Goal: Transaction & Acquisition: Purchase product/service

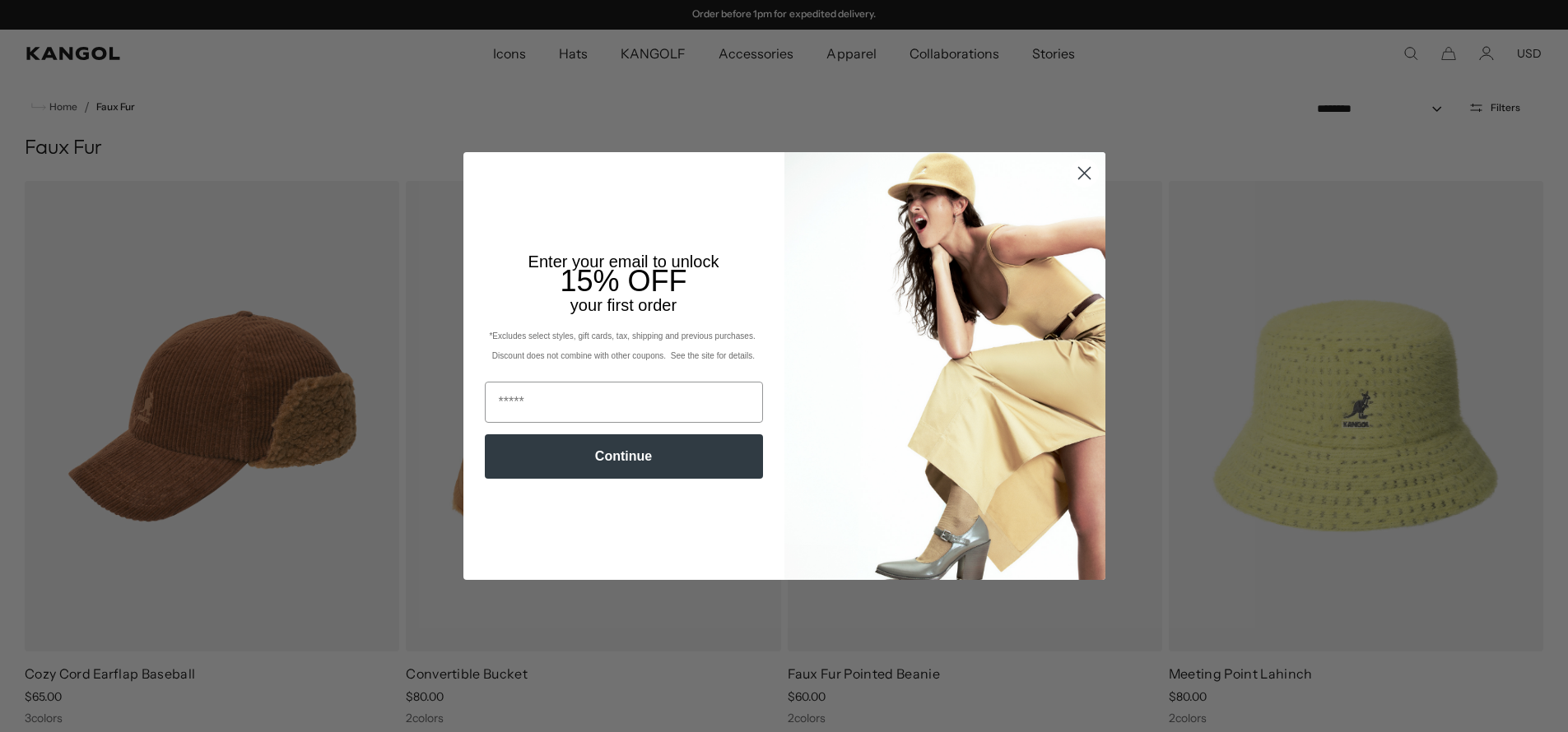
click at [1082, 174] on circle "Close dialog" at bounding box center [1083, 173] width 27 height 27
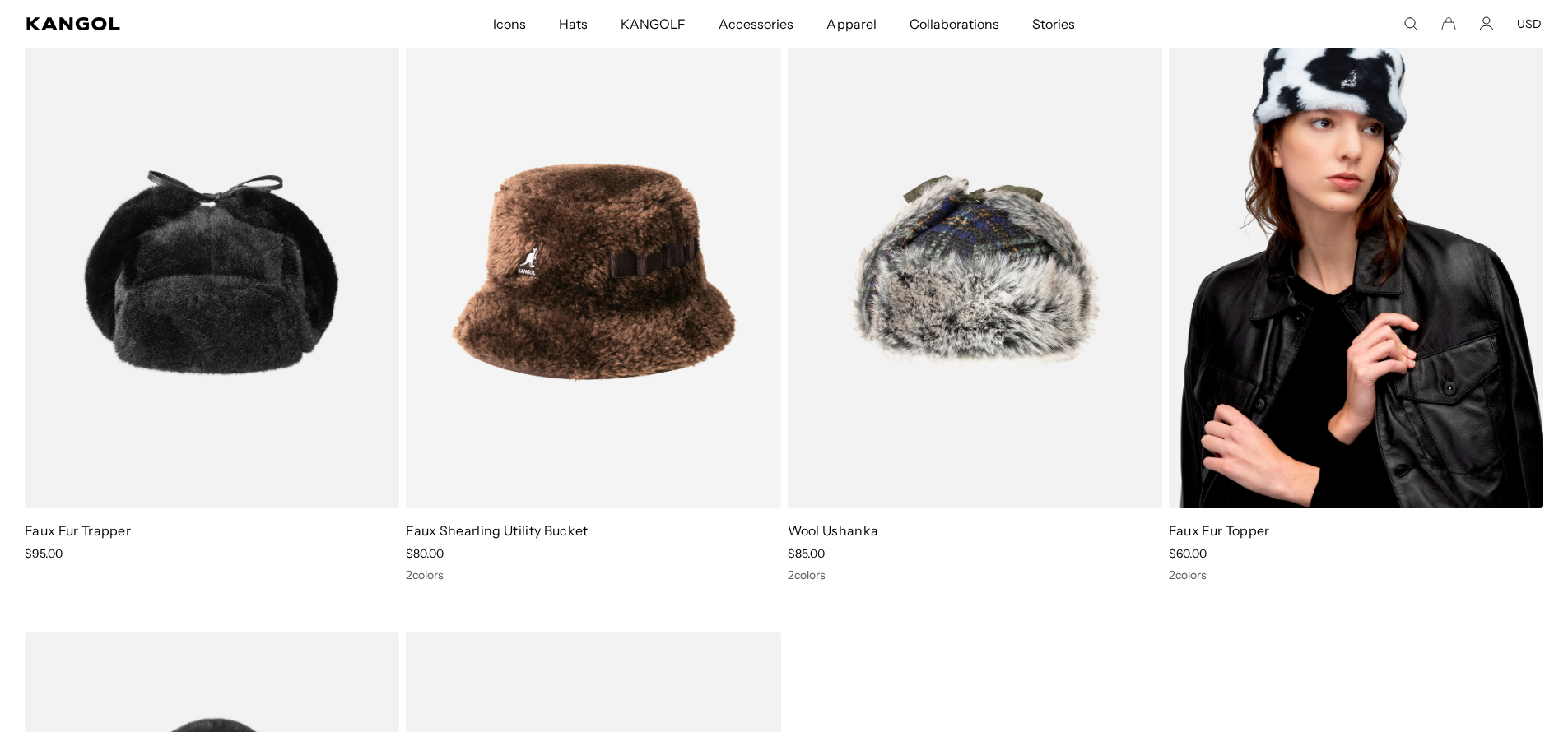
scroll to position [3045, 0]
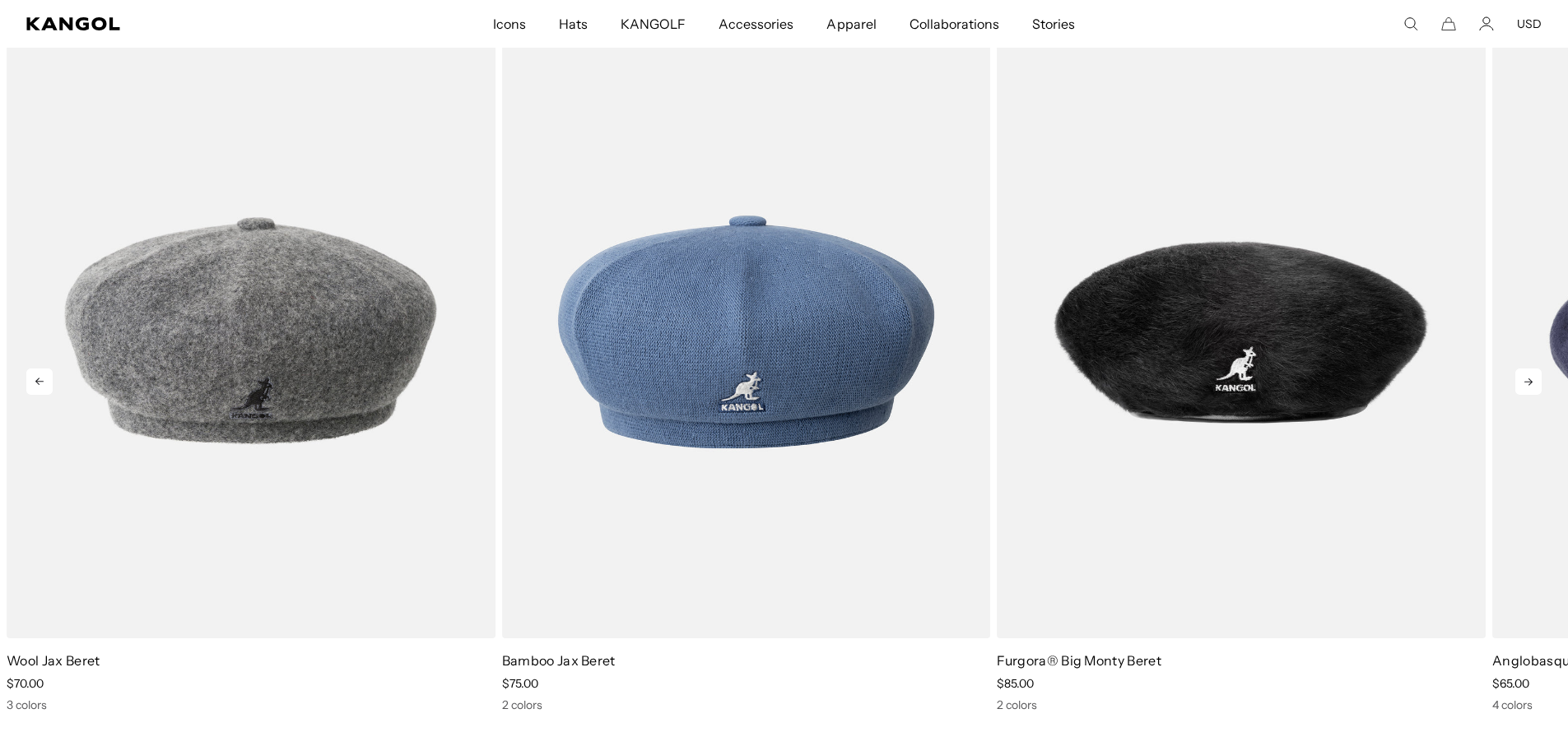
click at [1532, 379] on icon at bounding box center [1529, 381] width 26 height 26
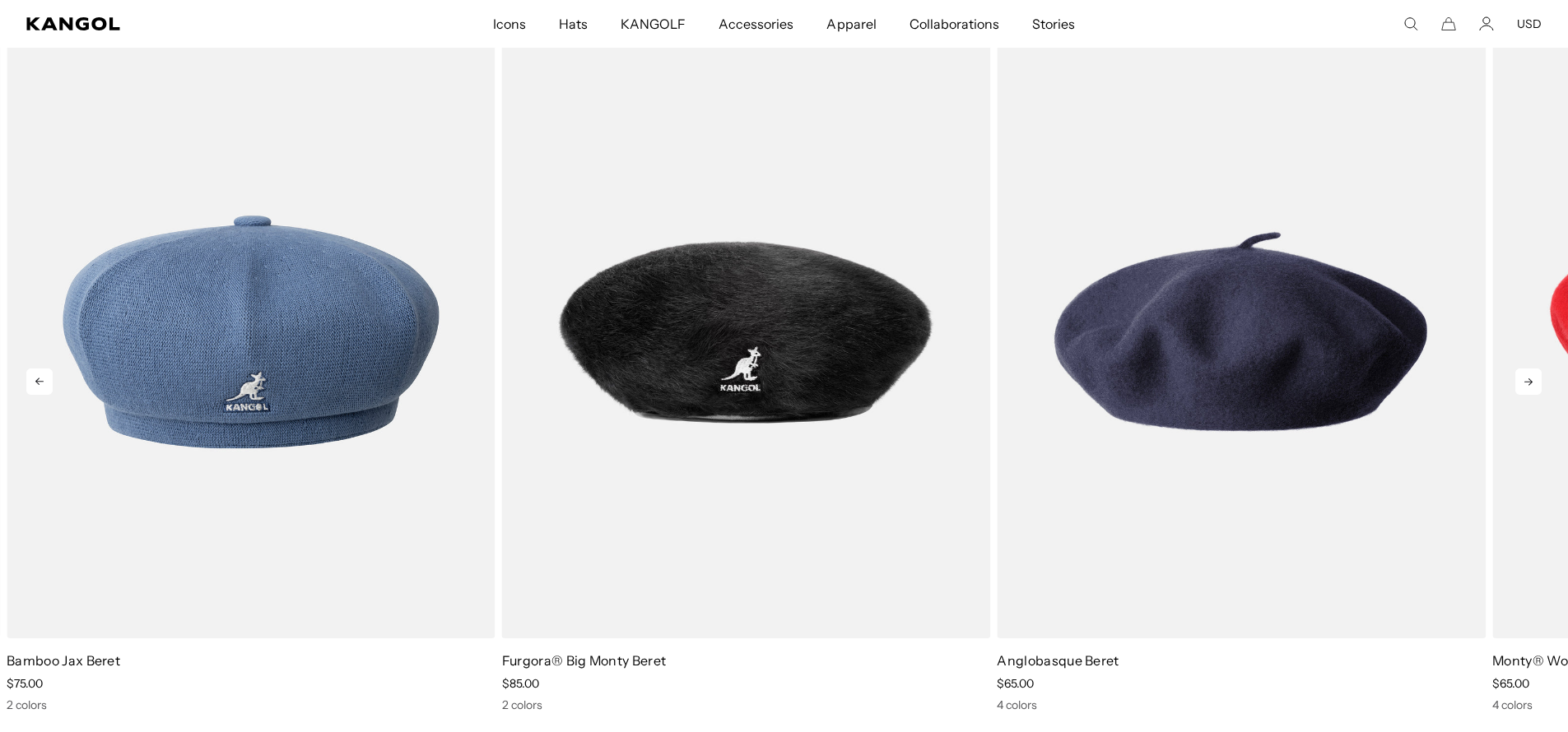
click at [1532, 379] on icon at bounding box center [1529, 381] width 26 height 26
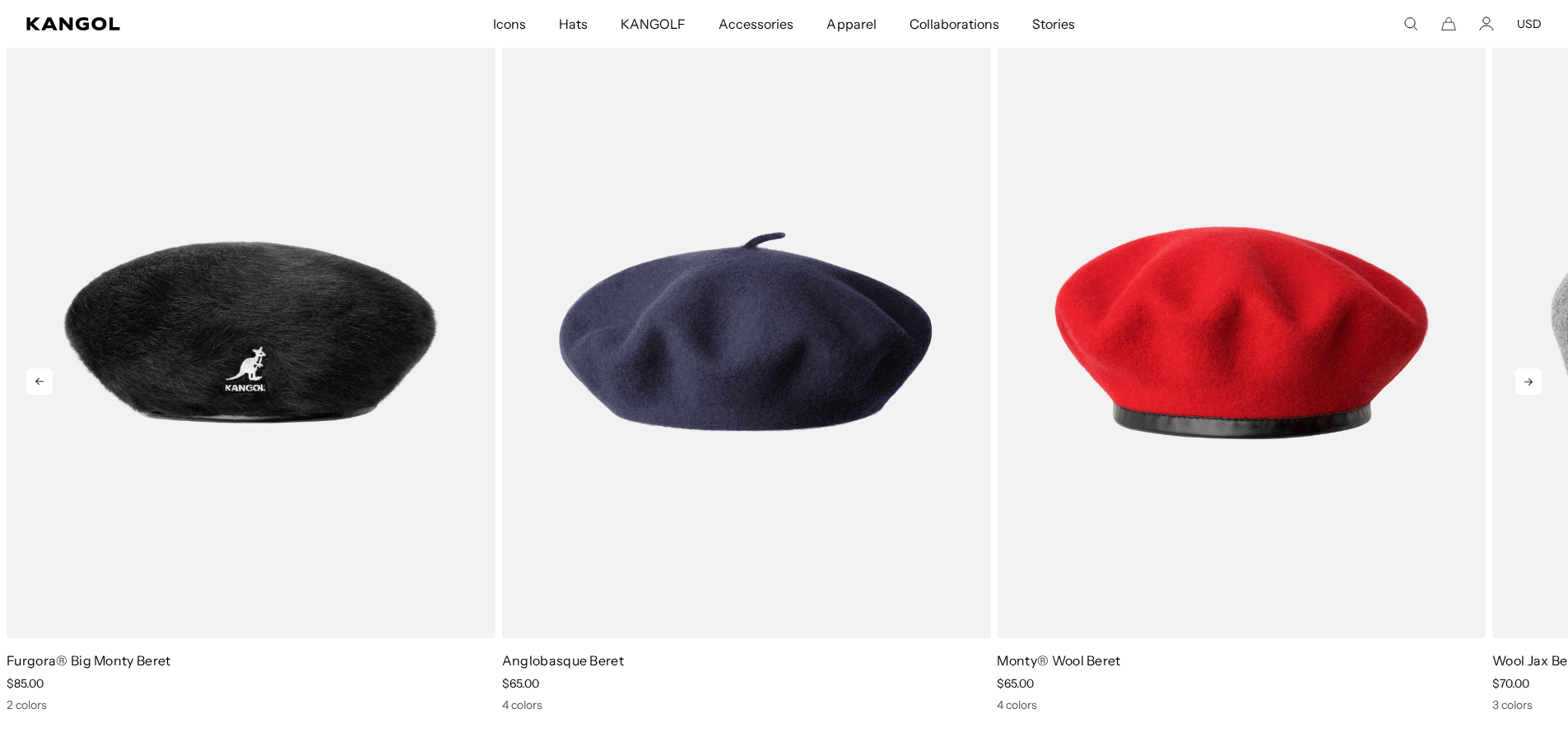
scroll to position [0, 339]
click at [1532, 379] on icon at bounding box center [1529, 381] width 26 height 26
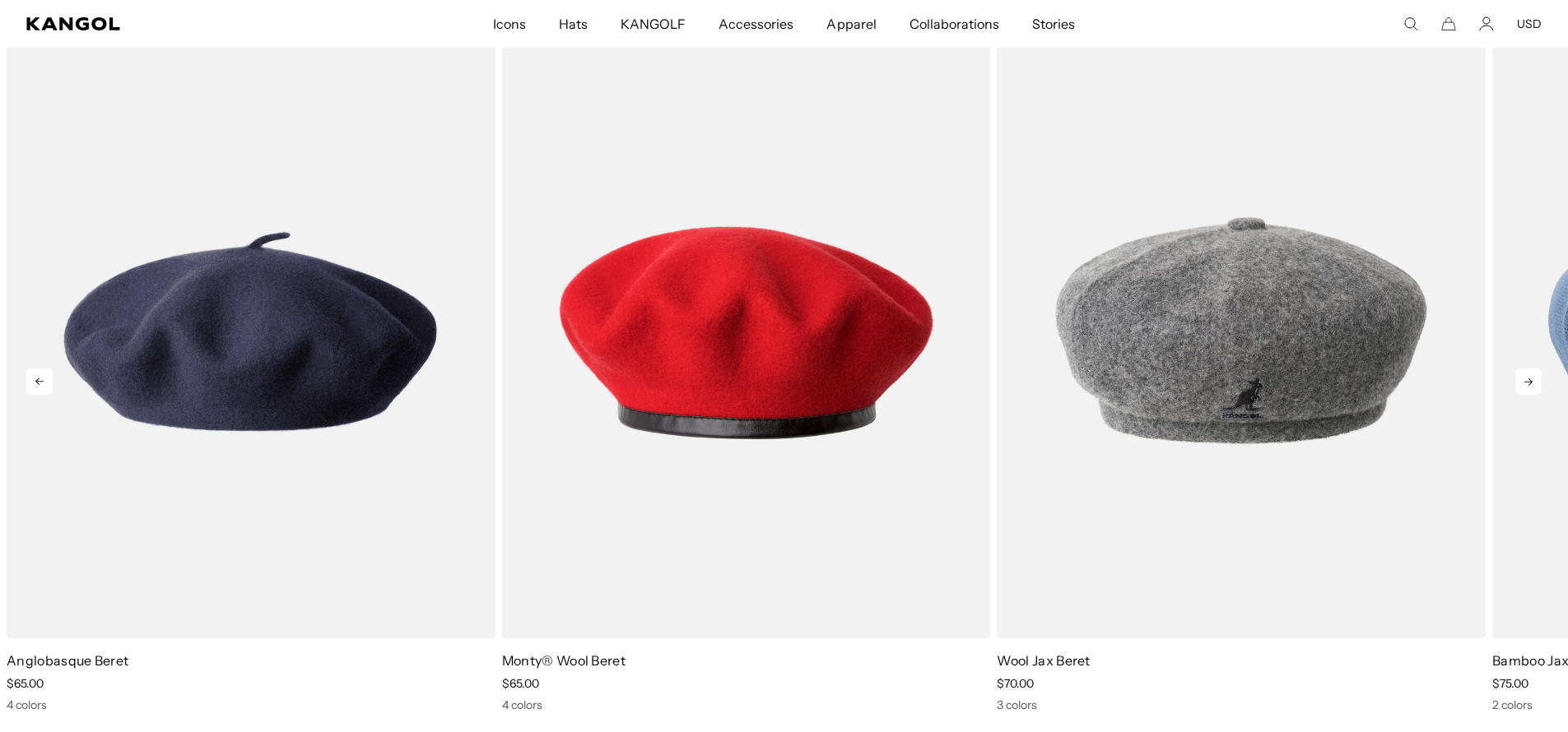
click at [1532, 379] on icon at bounding box center [1529, 381] width 26 height 26
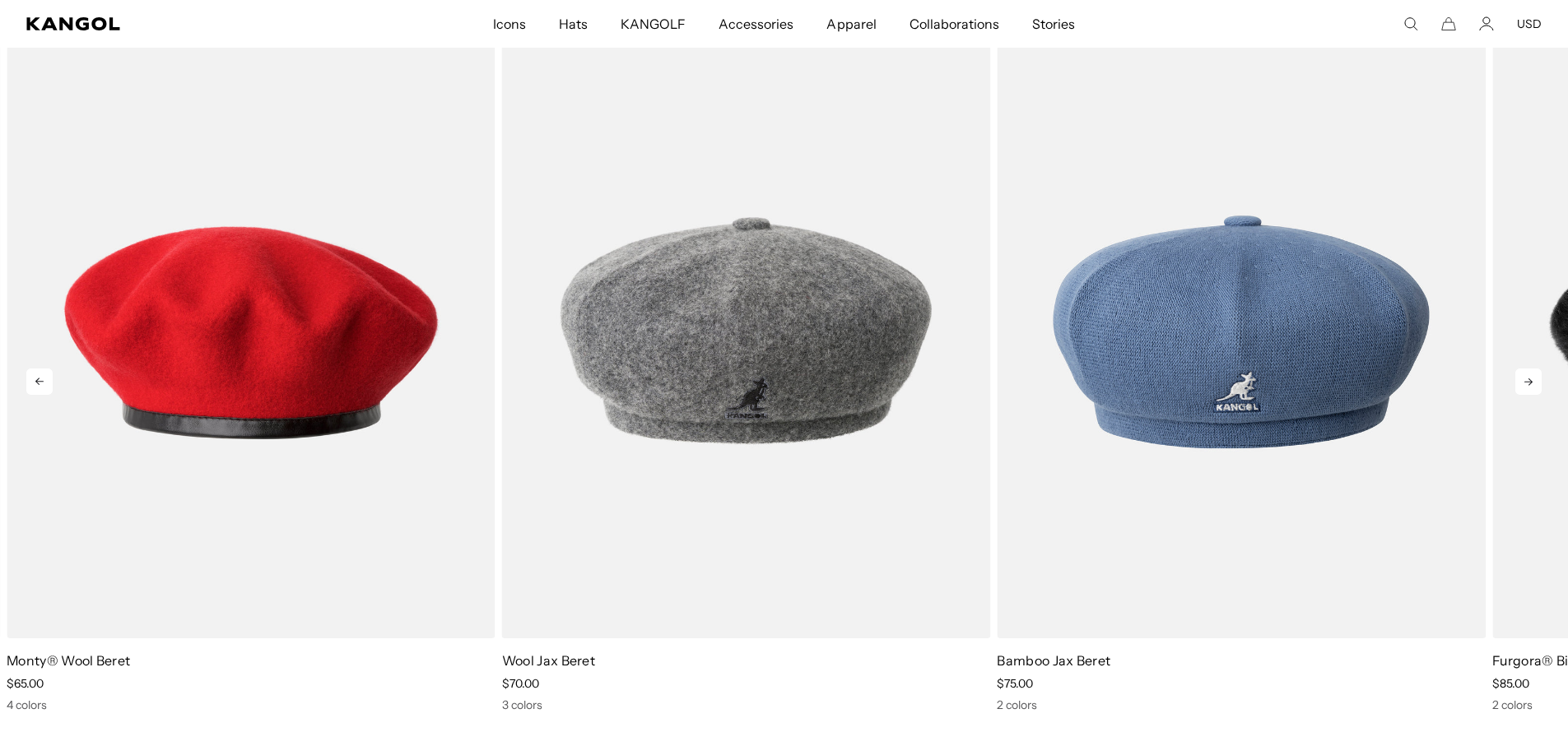
click at [1532, 379] on icon at bounding box center [1529, 381] width 26 height 26
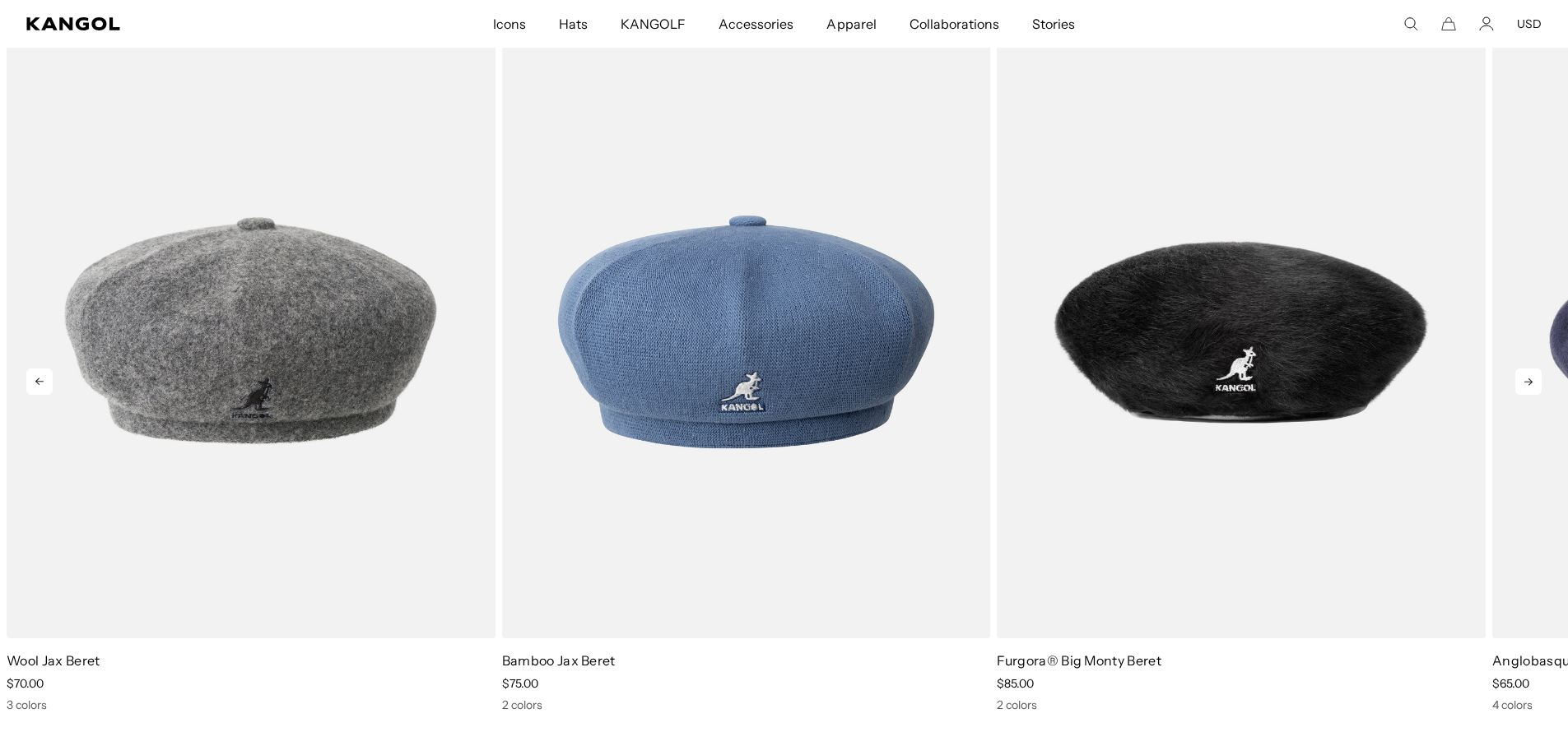
click at [1532, 380] on icon at bounding box center [1529, 381] width 26 height 26
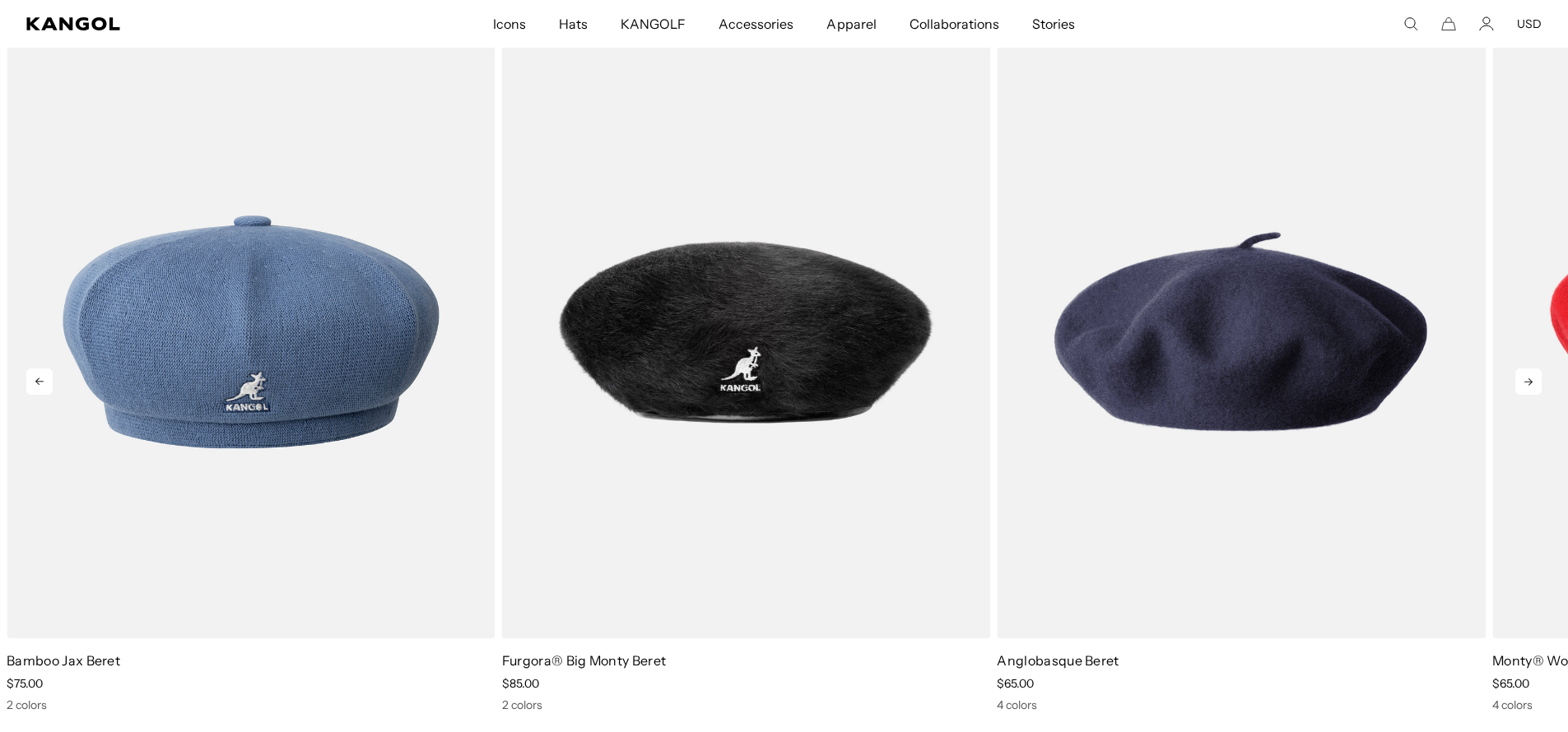
scroll to position [0, 0]
click at [1531, 380] on icon at bounding box center [1529, 381] width 26 height 26
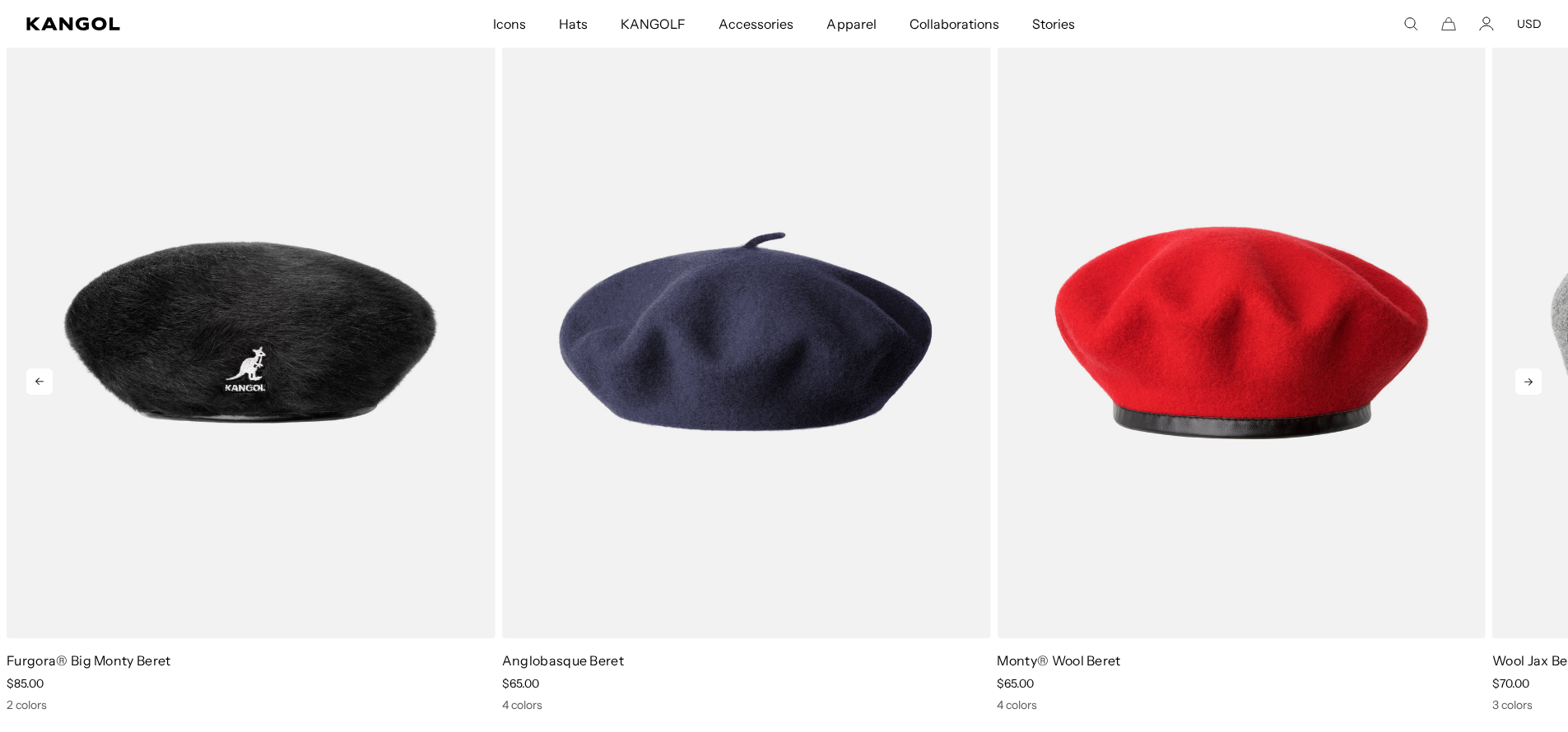
click at [1531, 380] on icon at bounding box center [1529, 381] width 26 height 26
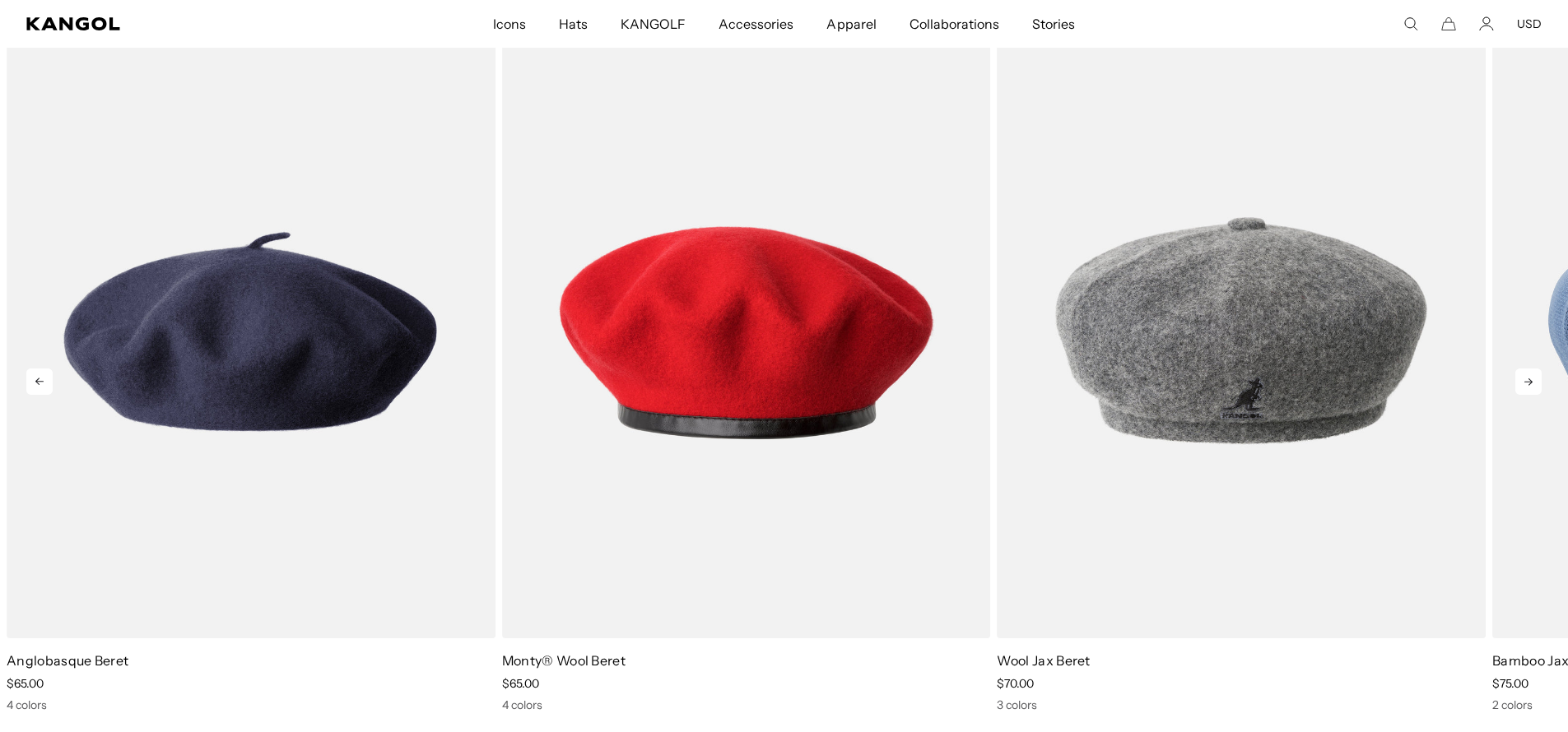
click at [1531, 380] on icon at bounding box center [1529, 381] width 26 height 26
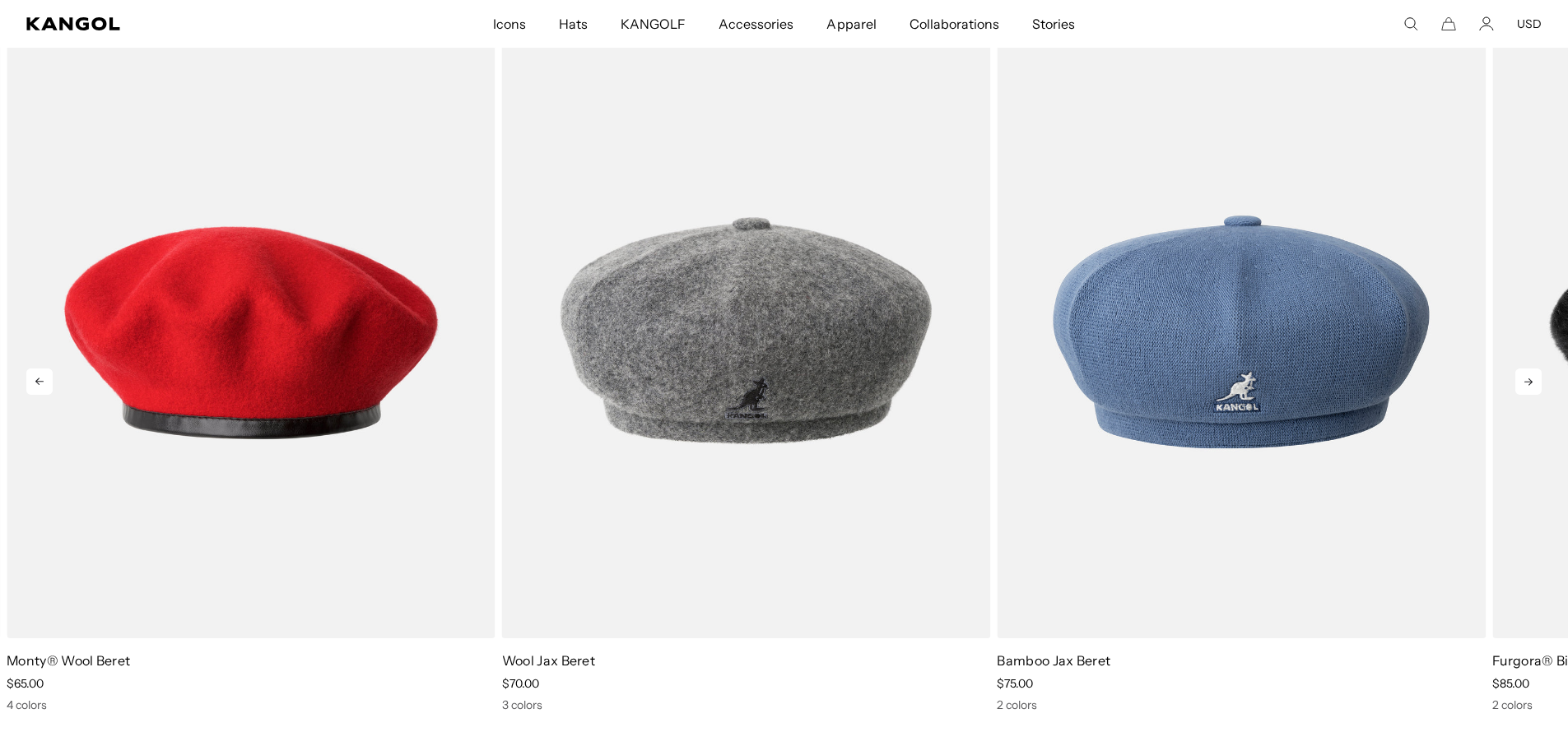
click at [1531, 380] on icon at bounding box center [1529, 381] width 26 height 26
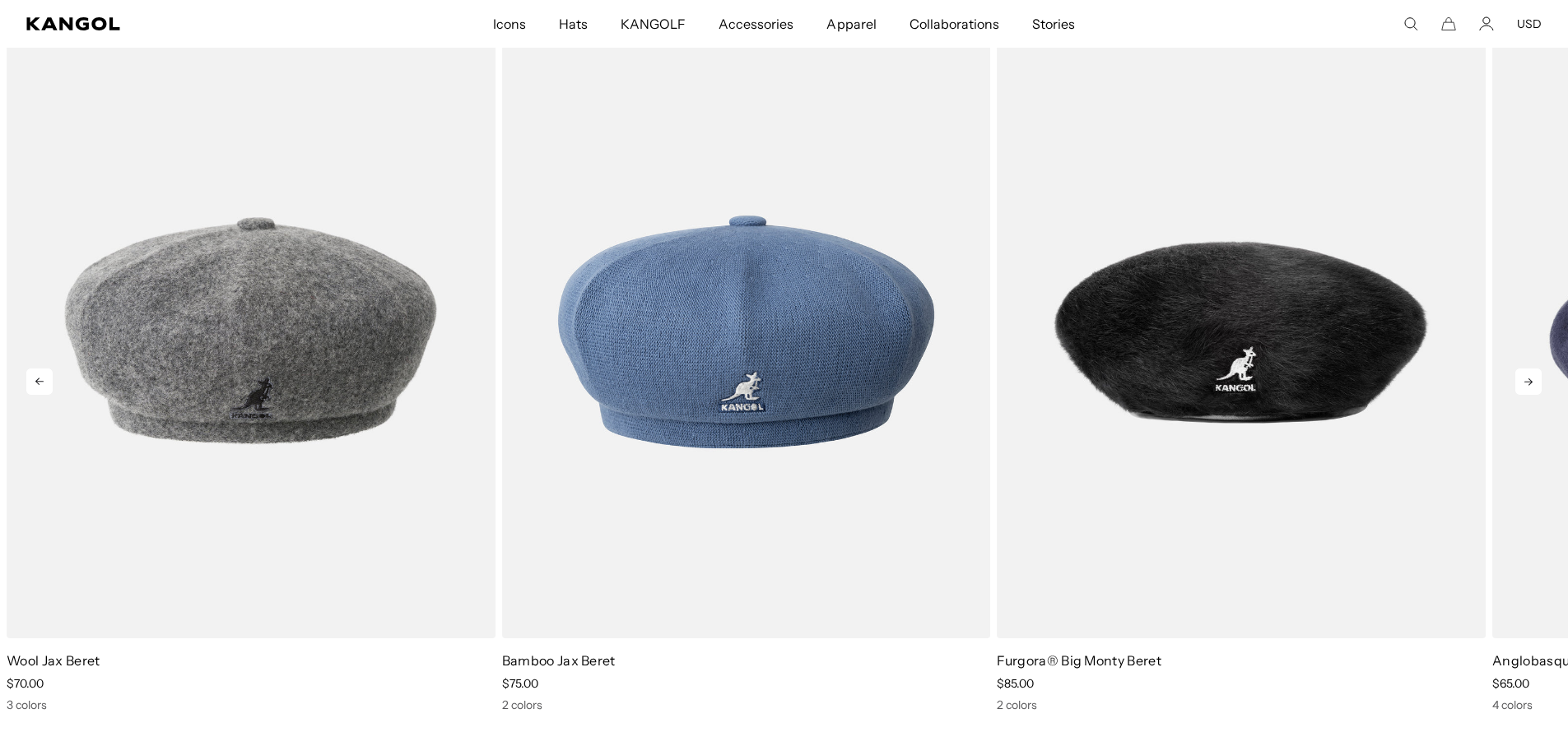
click at [1531, 380] on icon at bounding box center [1529, 381] width 26 height 26
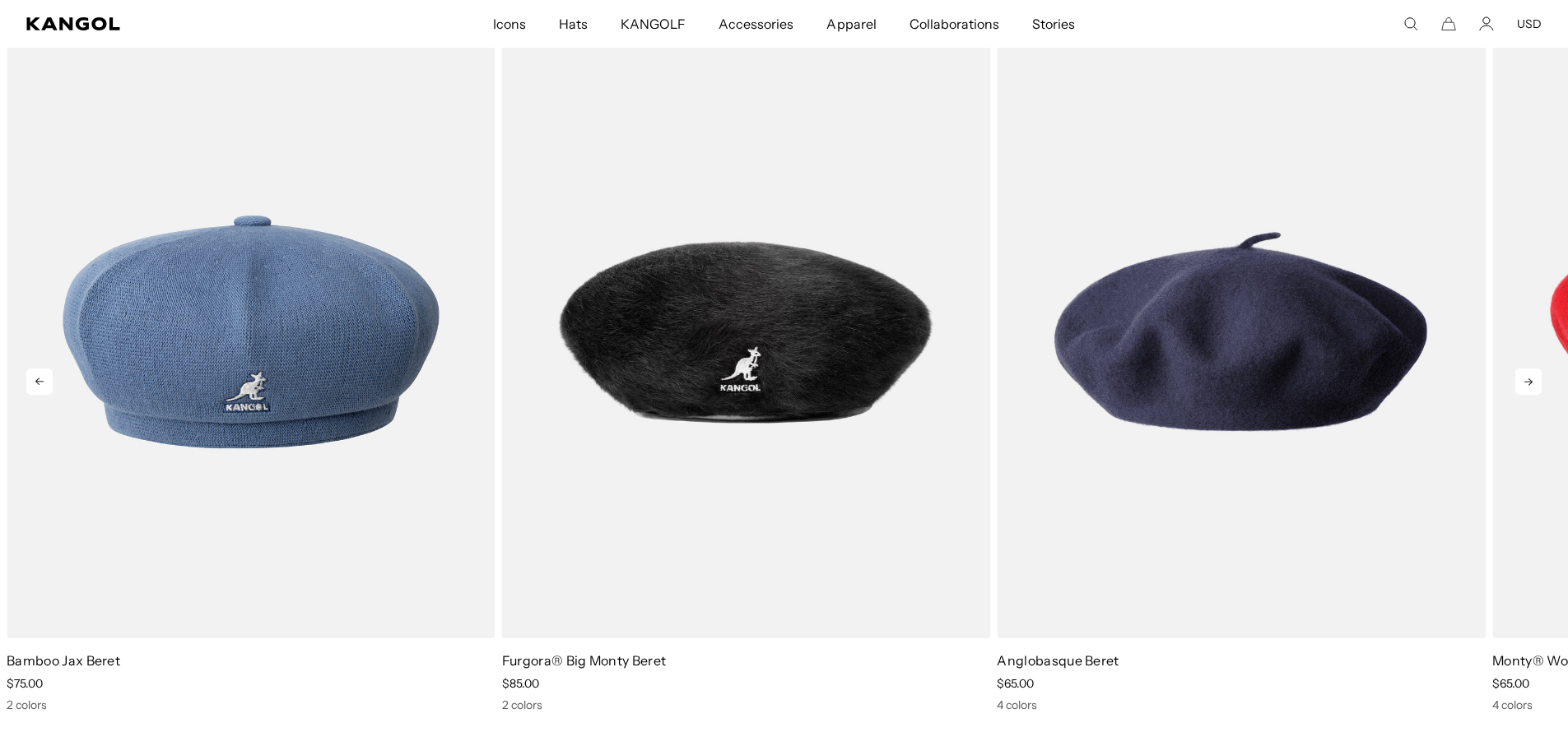
click at [1531, 380] on icon at bounding box center [1529, 381] width 26 height 26
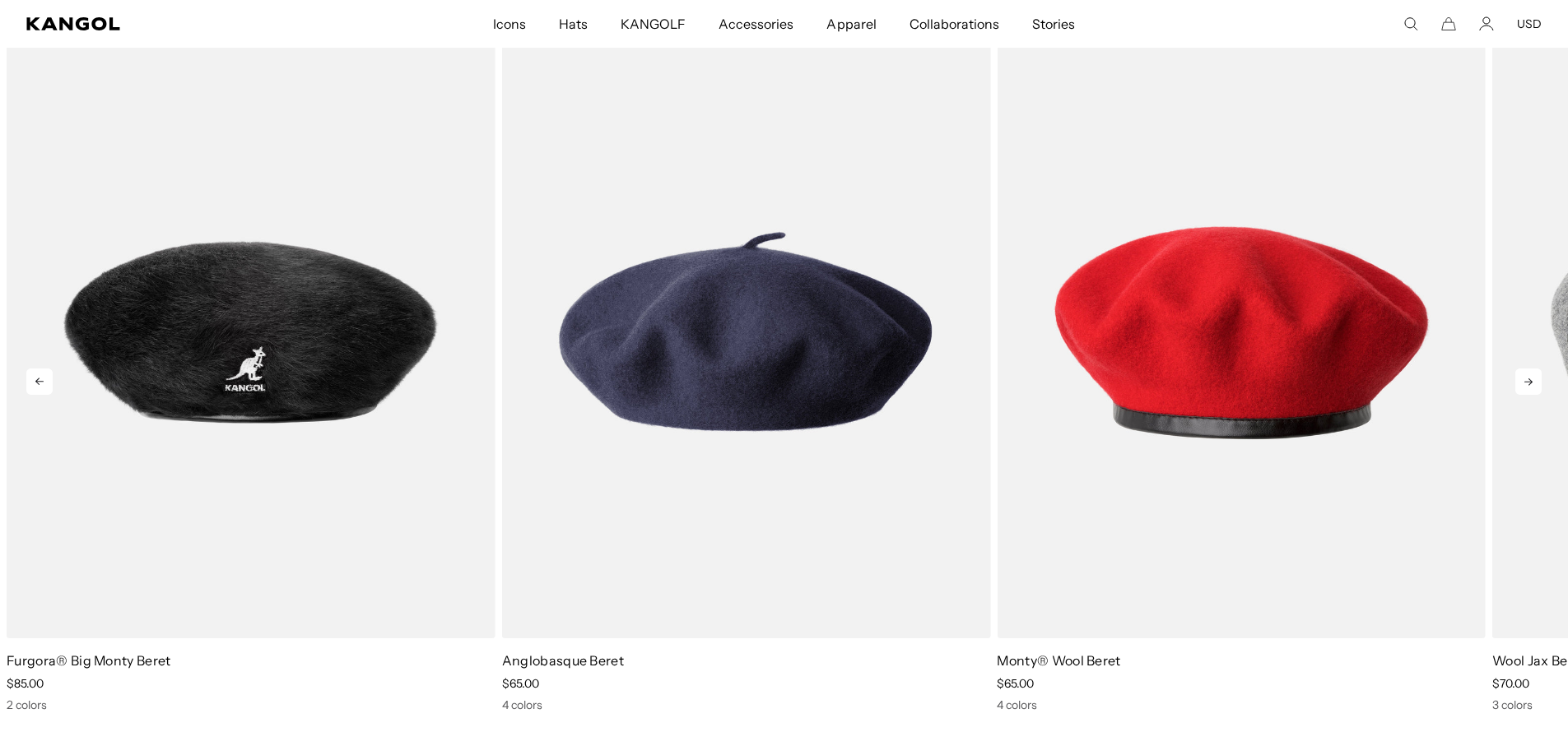
click at [1531, 380] on icon at bounding box center [1529, 381] width 26 height 26
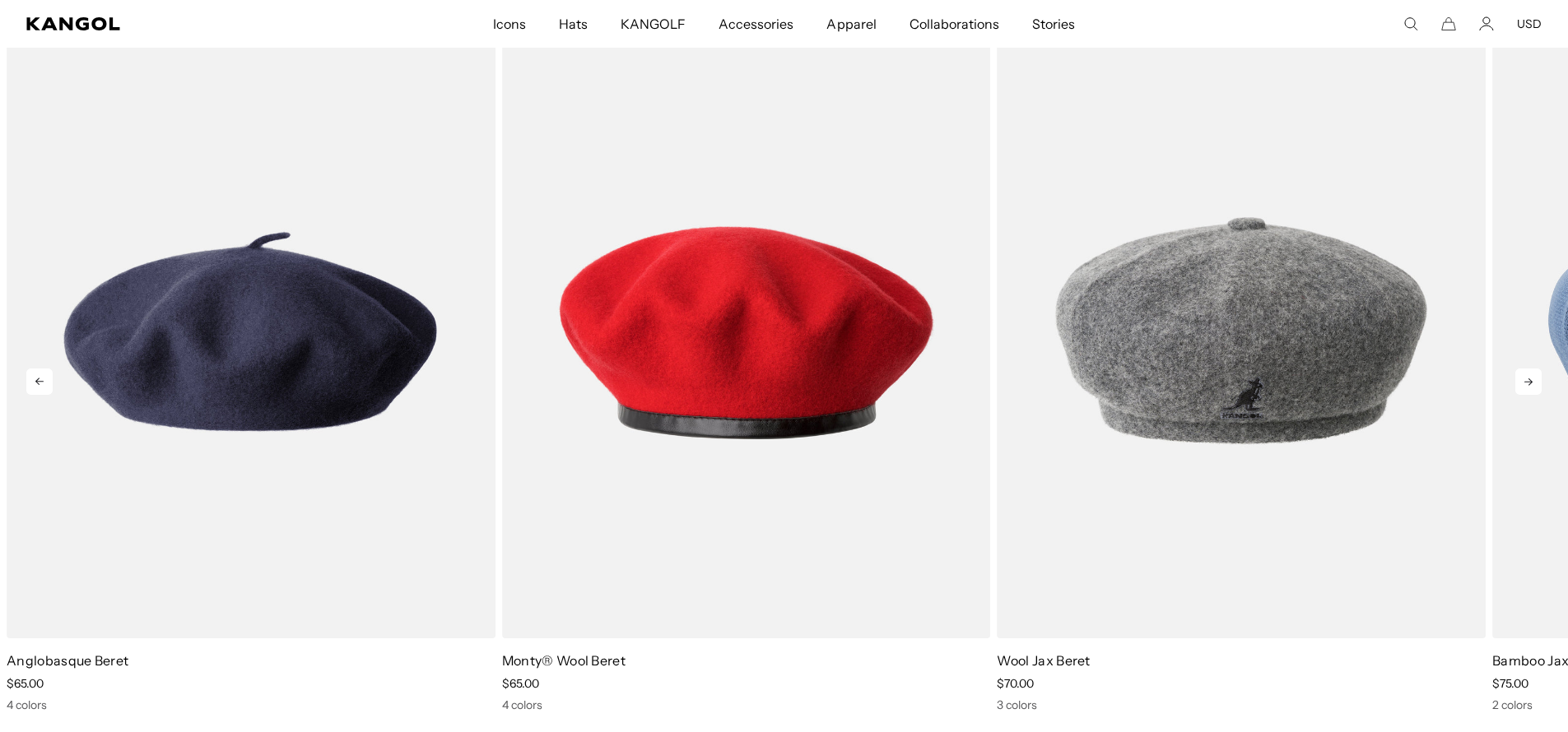
click at [1531, 380] on icon at bounding box center [1529, 381] width 26 height 26
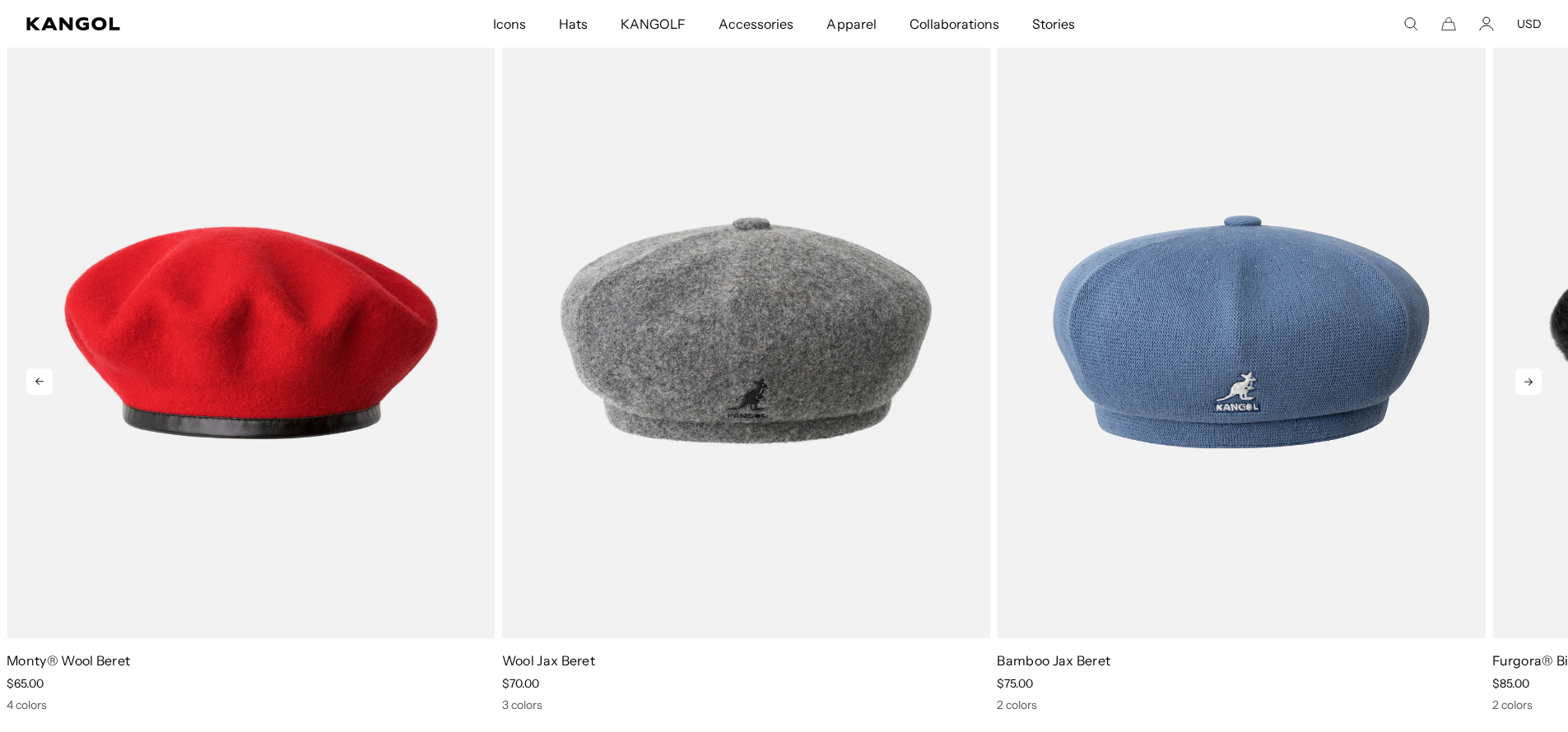
click at [1531, 380] on icon at bounding box center [1529, 381] width 26 height 26
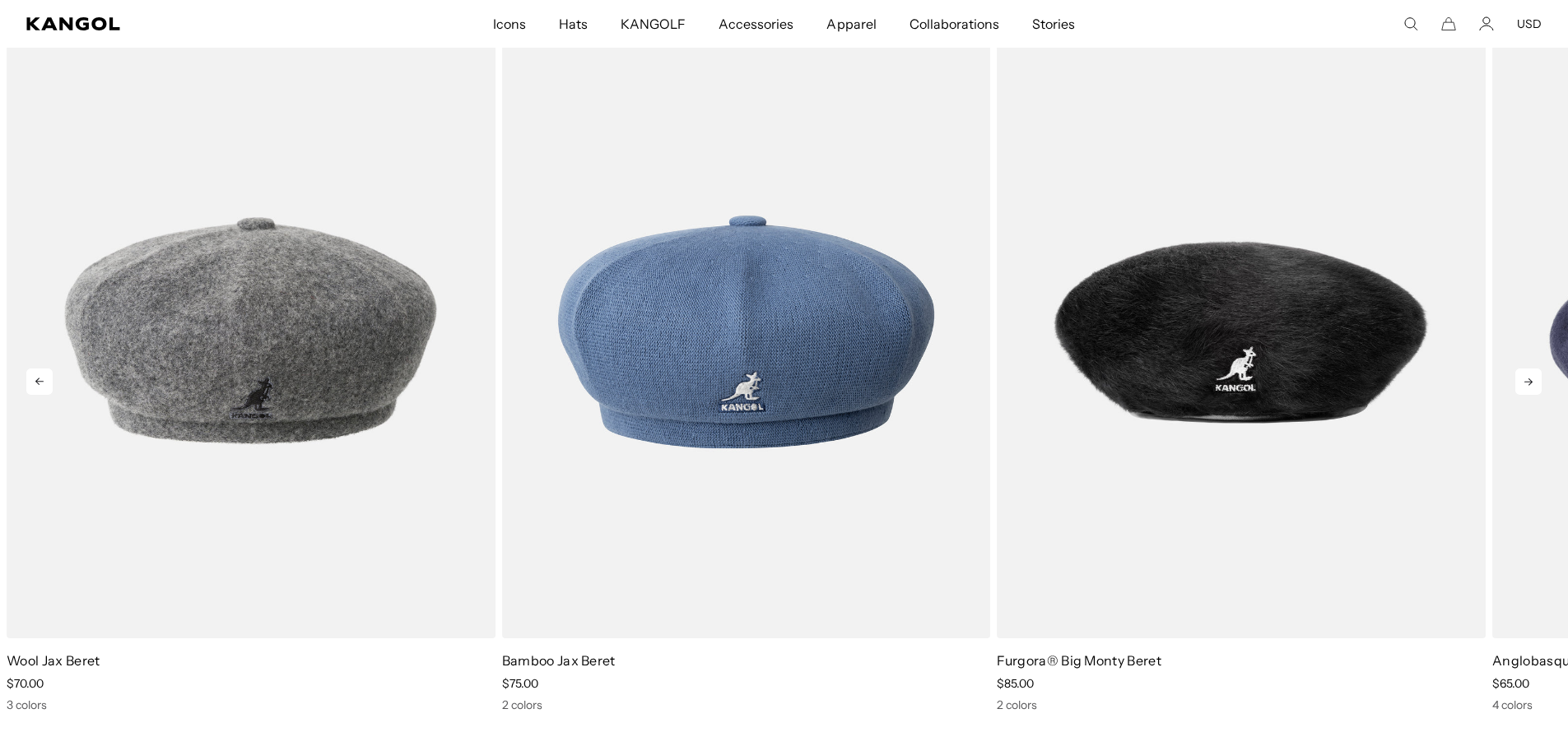
click at [1531, 380] on icon at bounding box center [1529, 381] width 26 height 26
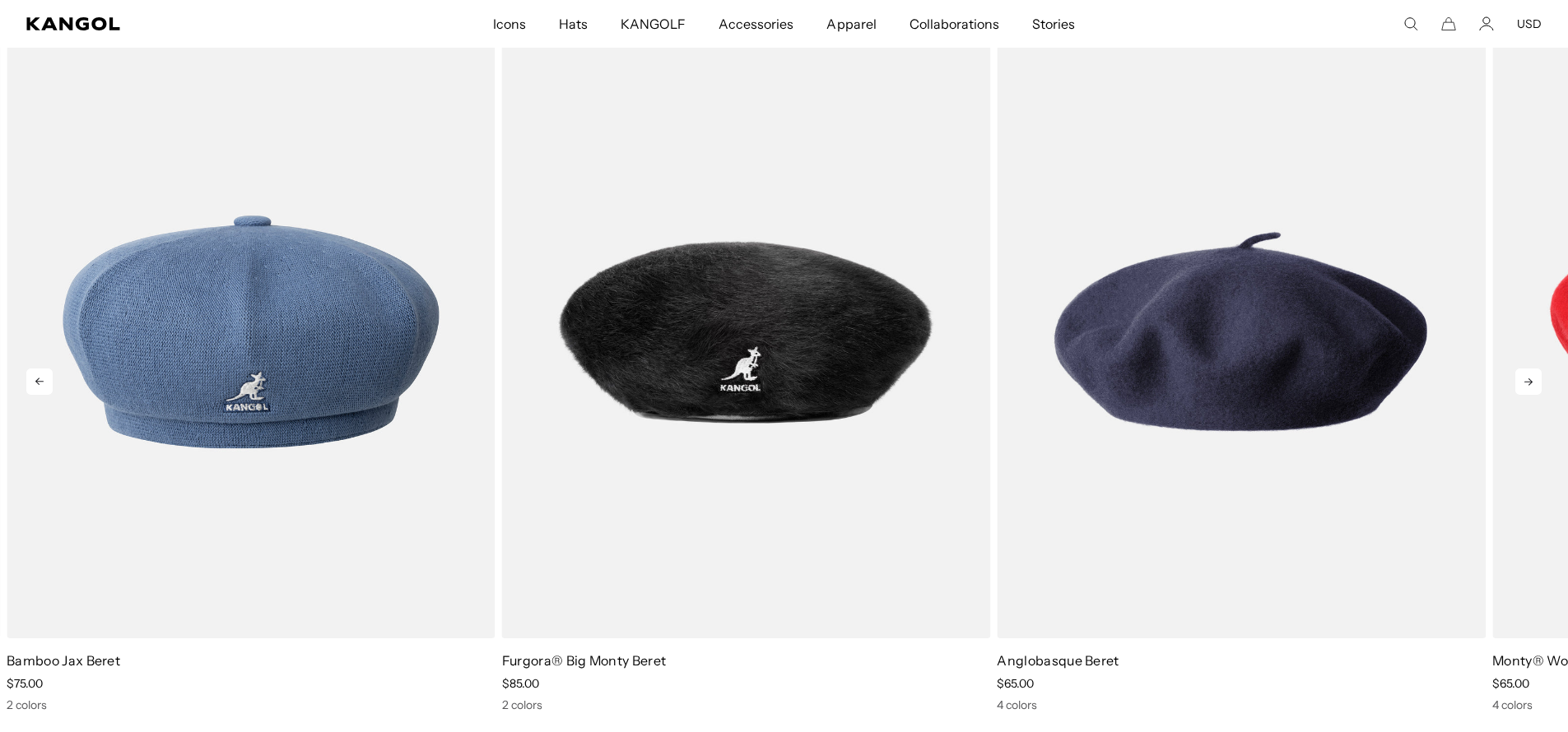
click at [1531, 380] on icon at bounding box center [1529, 381] width 26 height 26
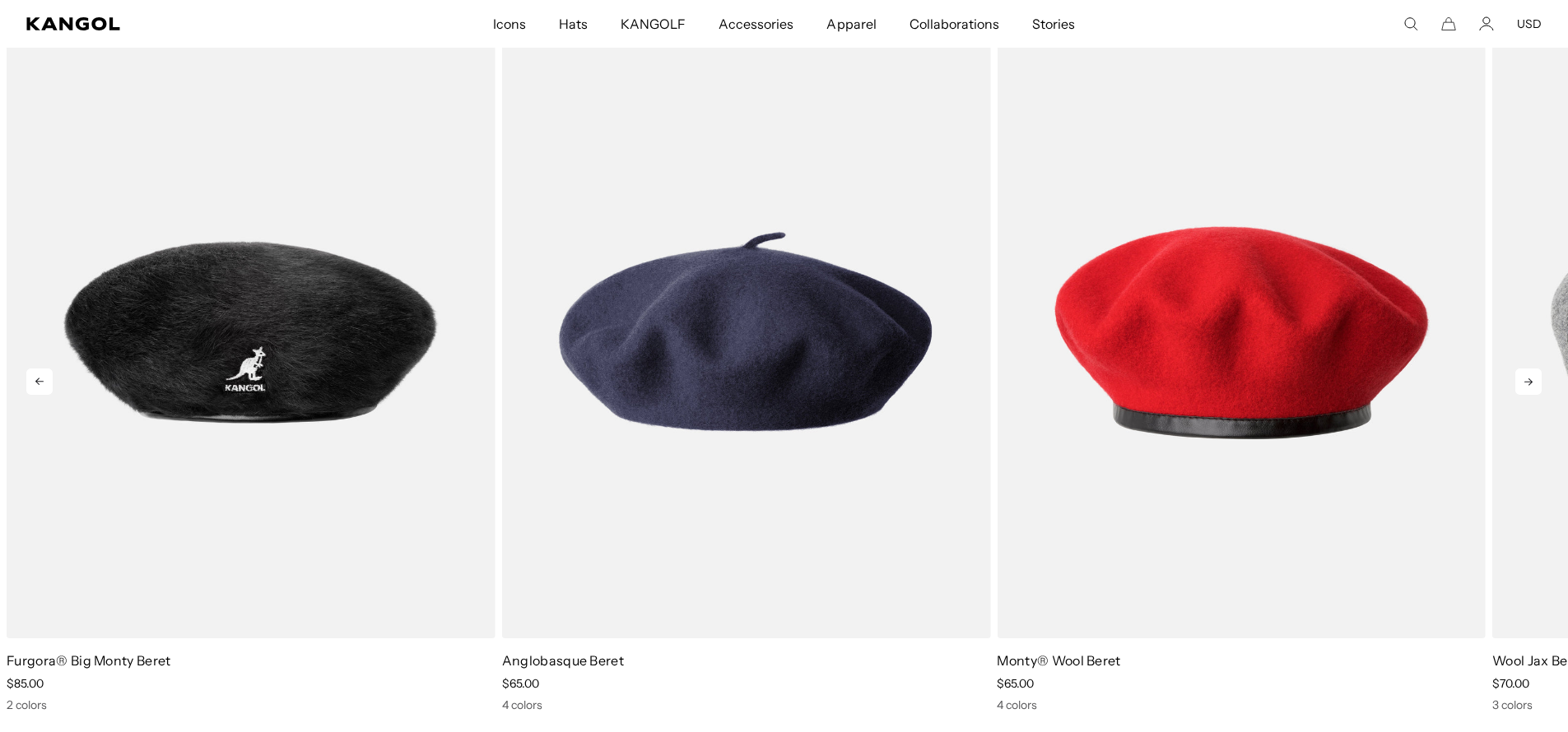
click at [1531, 380] on icon at bounding box center [1529, 381] width 26 height 26
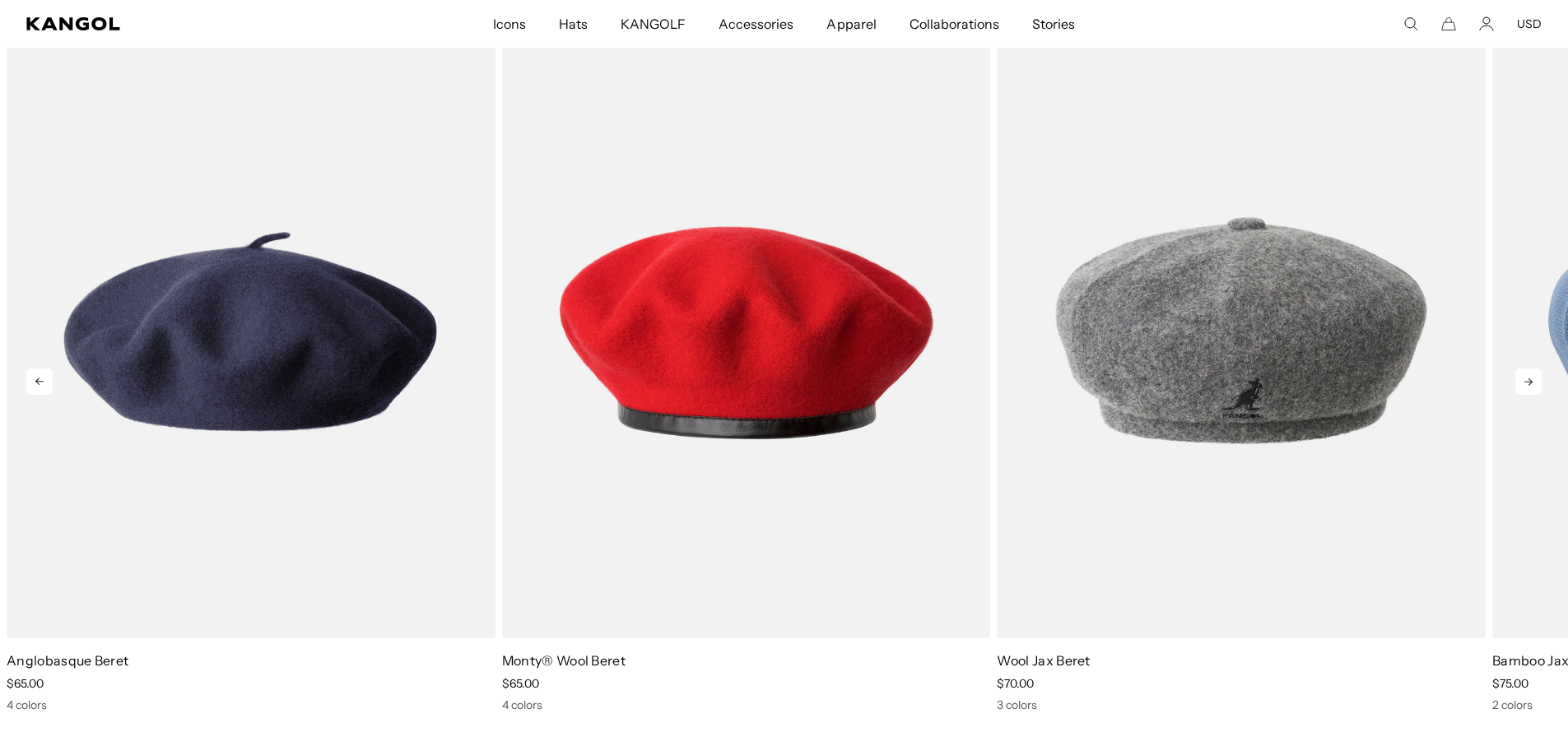
click at [1531, 380] on icon at bounding box center [1529, 381] width 26 height 26
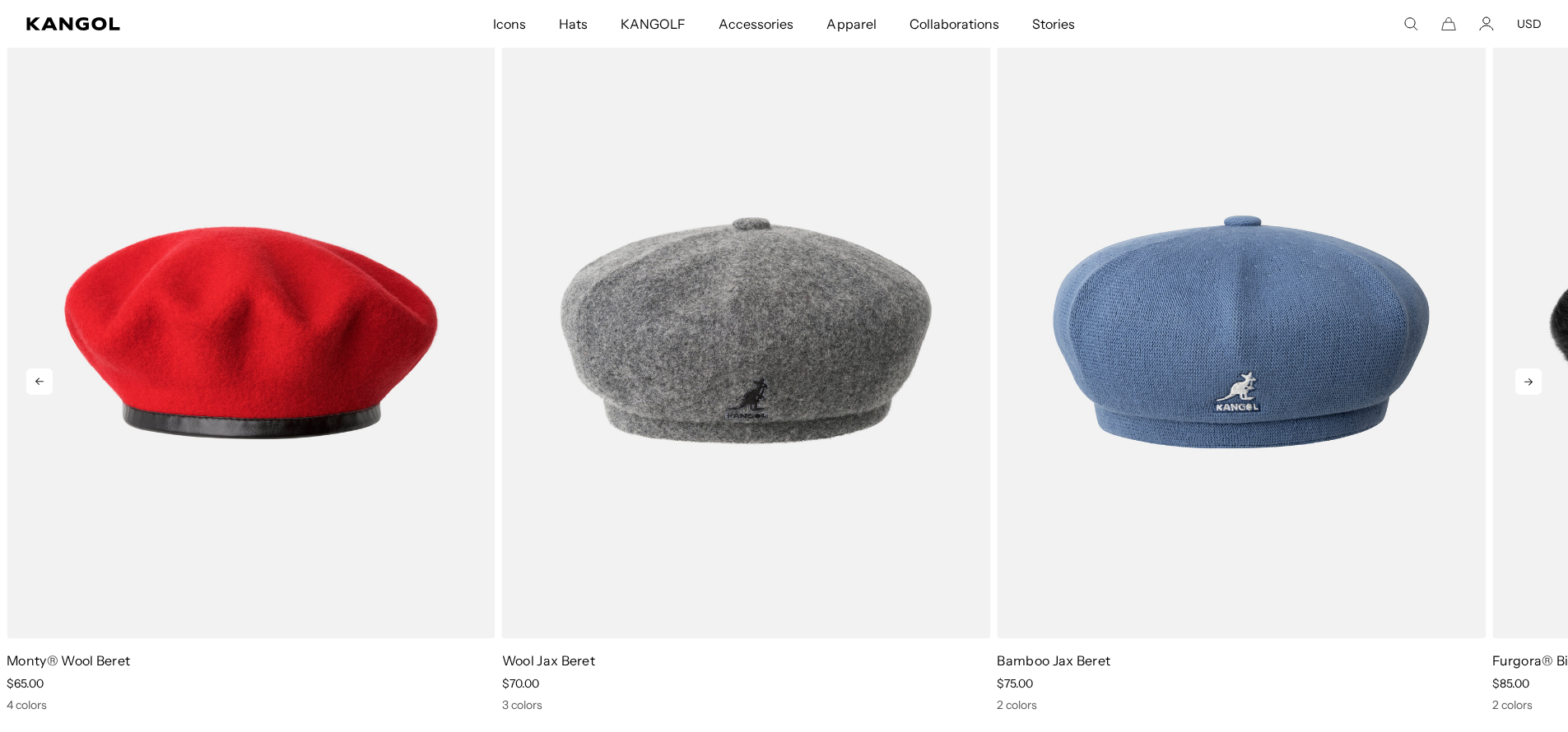
click at [1531, 380] on icon at bounding box center [1529, 381] width 26 height 26
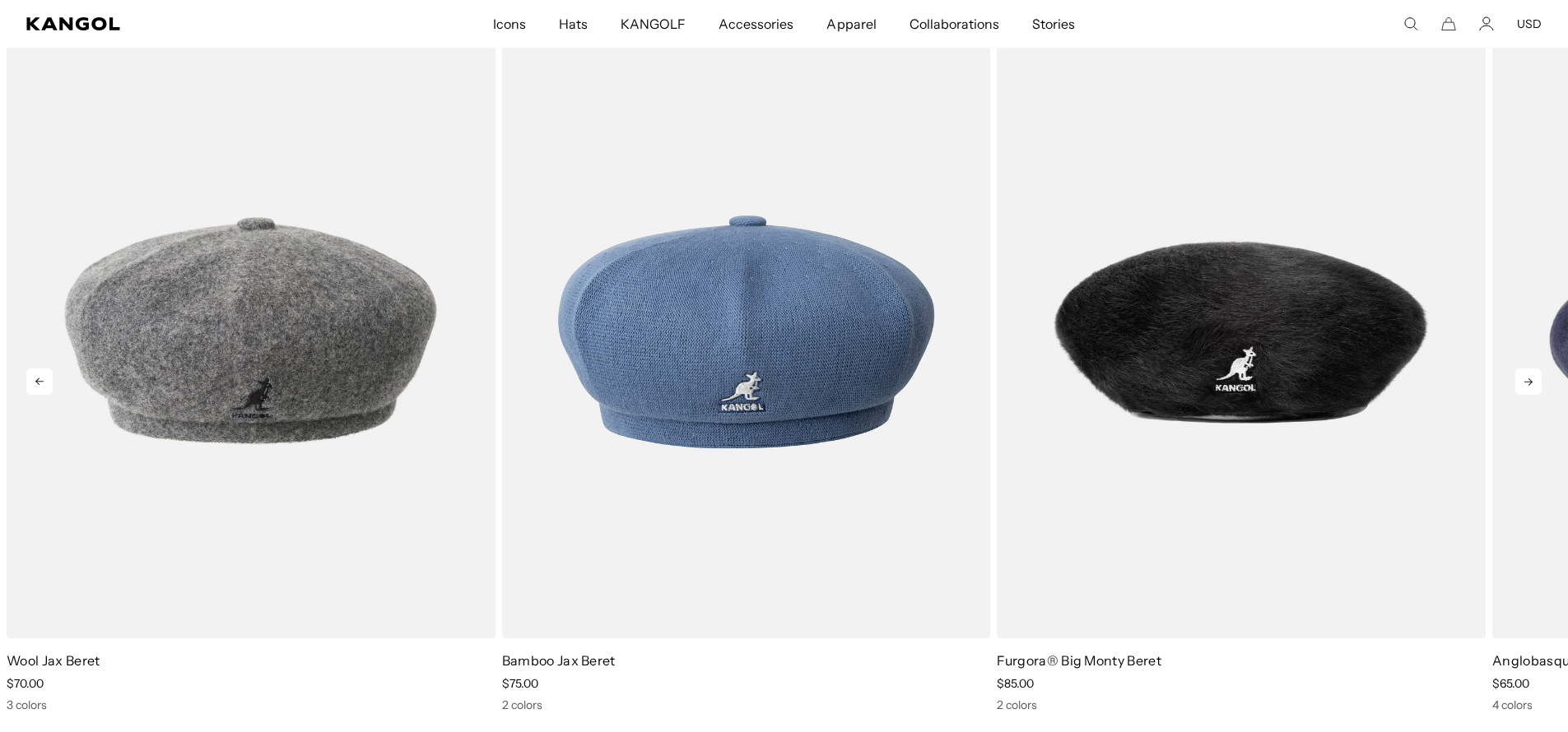
scroll to position [0, 0]
click at [1531, 380] on icon at bounding box center [1529, 381] width 26 height 26
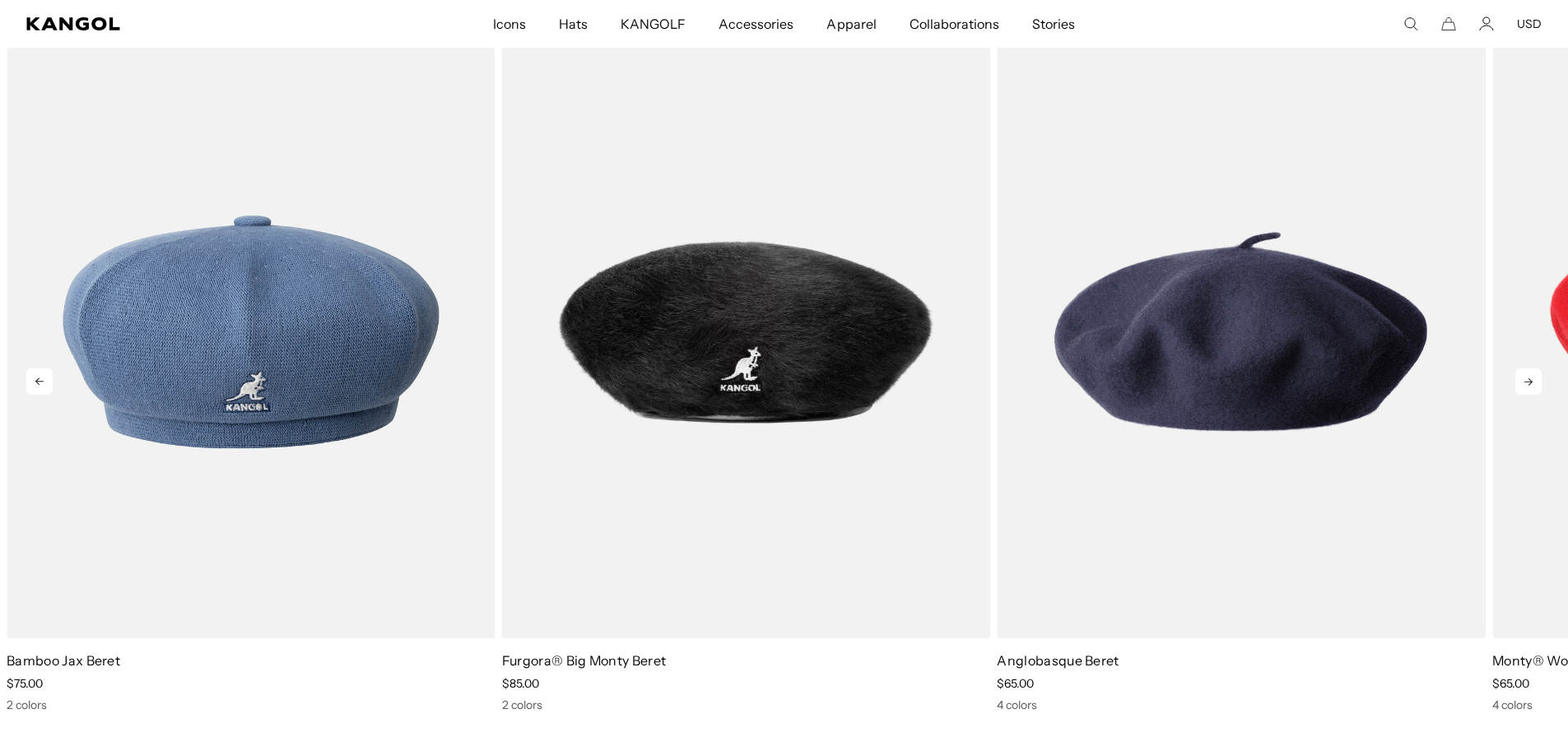
click at [1531, 380] on icon at bounding box center [1529, 381] width 26 height 26
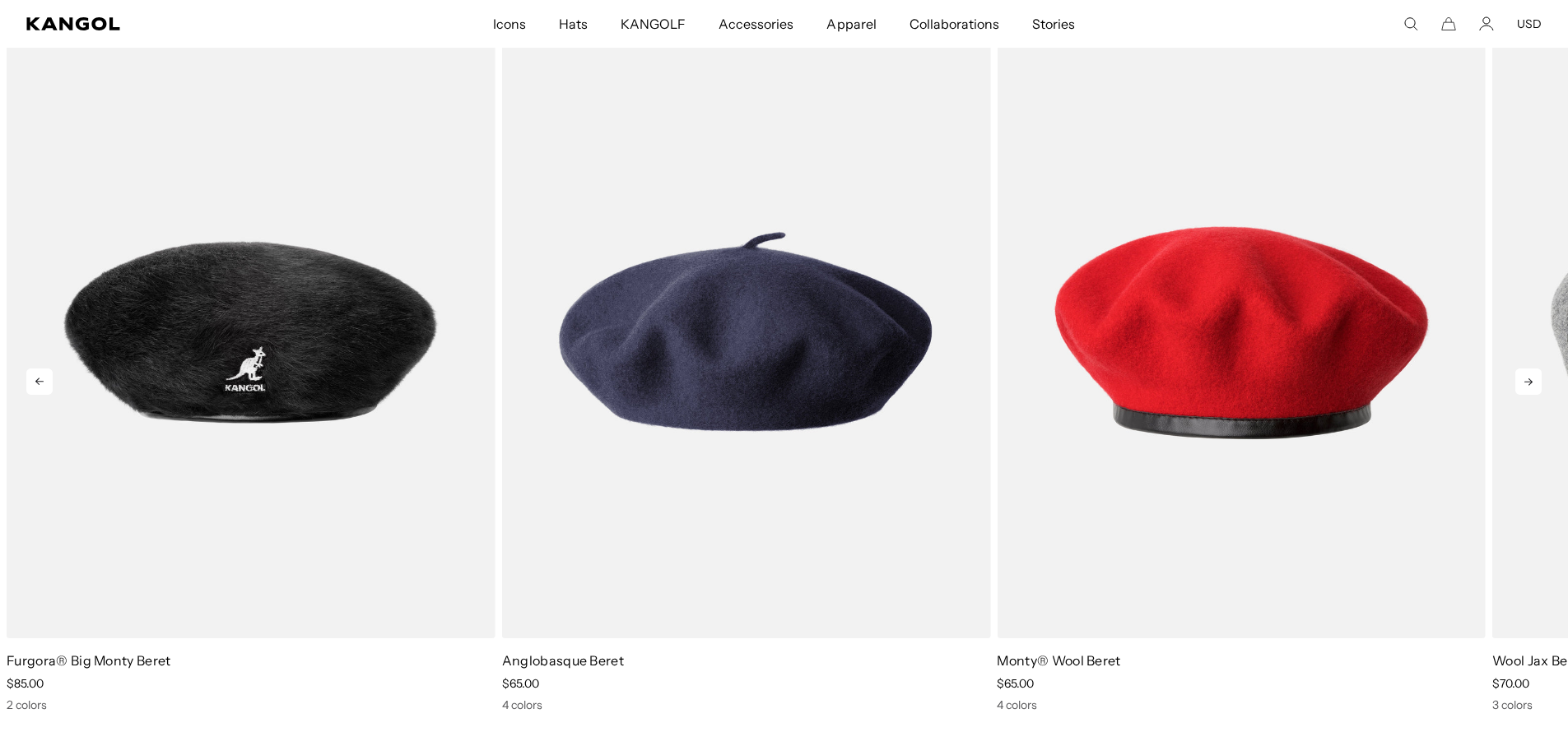
click at [1531, 380] on icon at bounding box center [1529, 381] width 26 height 26
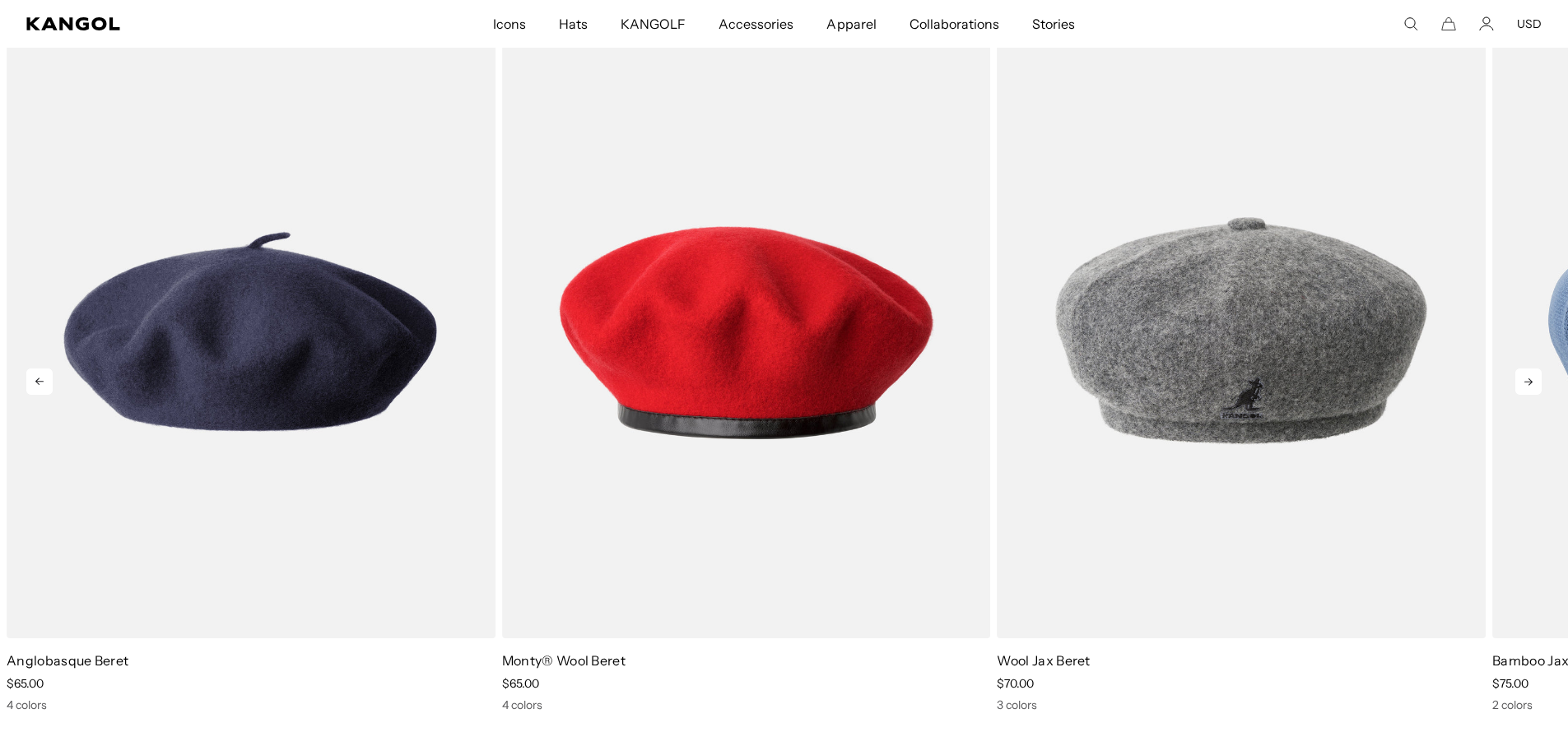
click at [1531, 380] on icon at bounding box center [1529, 381] width 26 height 26
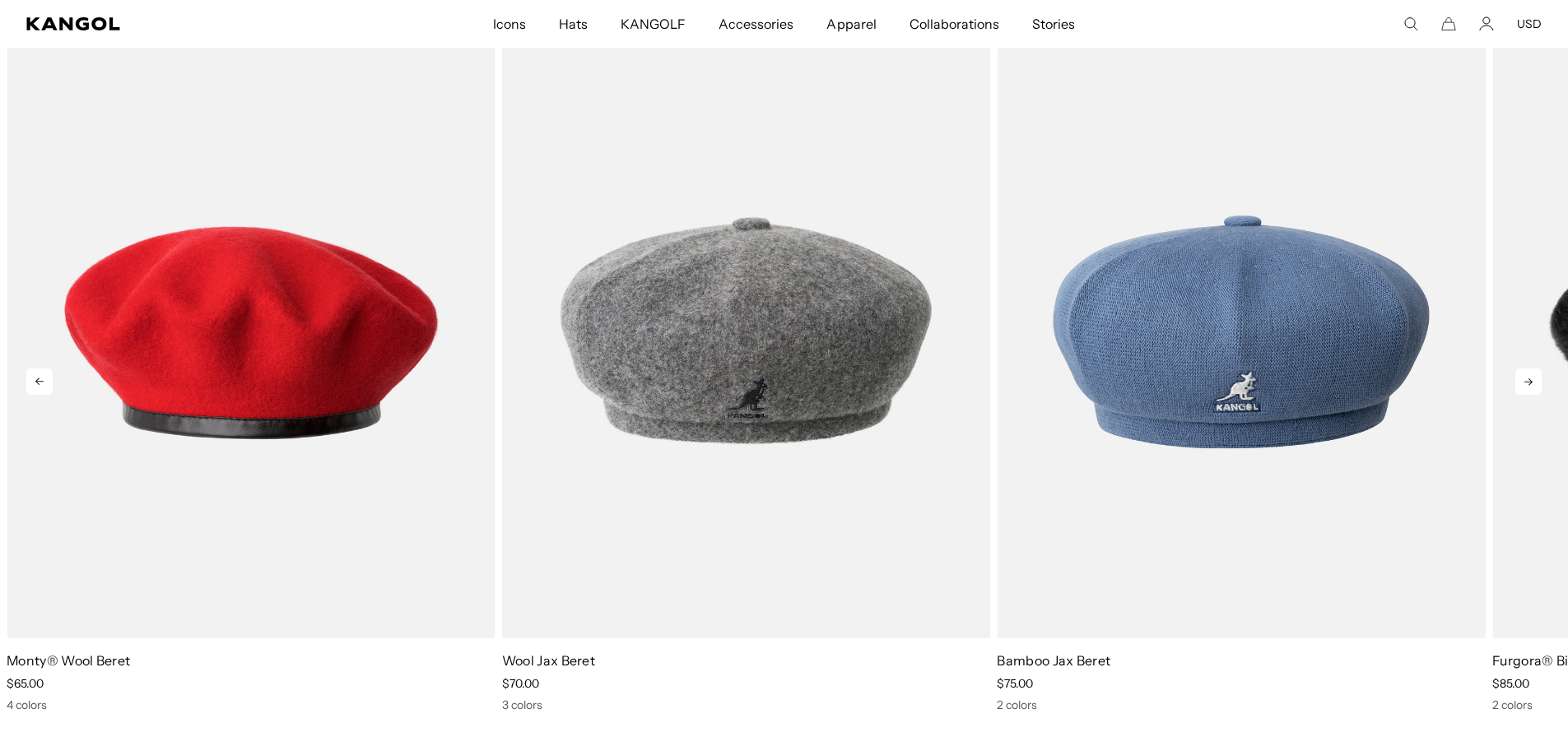
click at [1531, 380] on icon at bounding box center [1529, 381] width 26 height 26
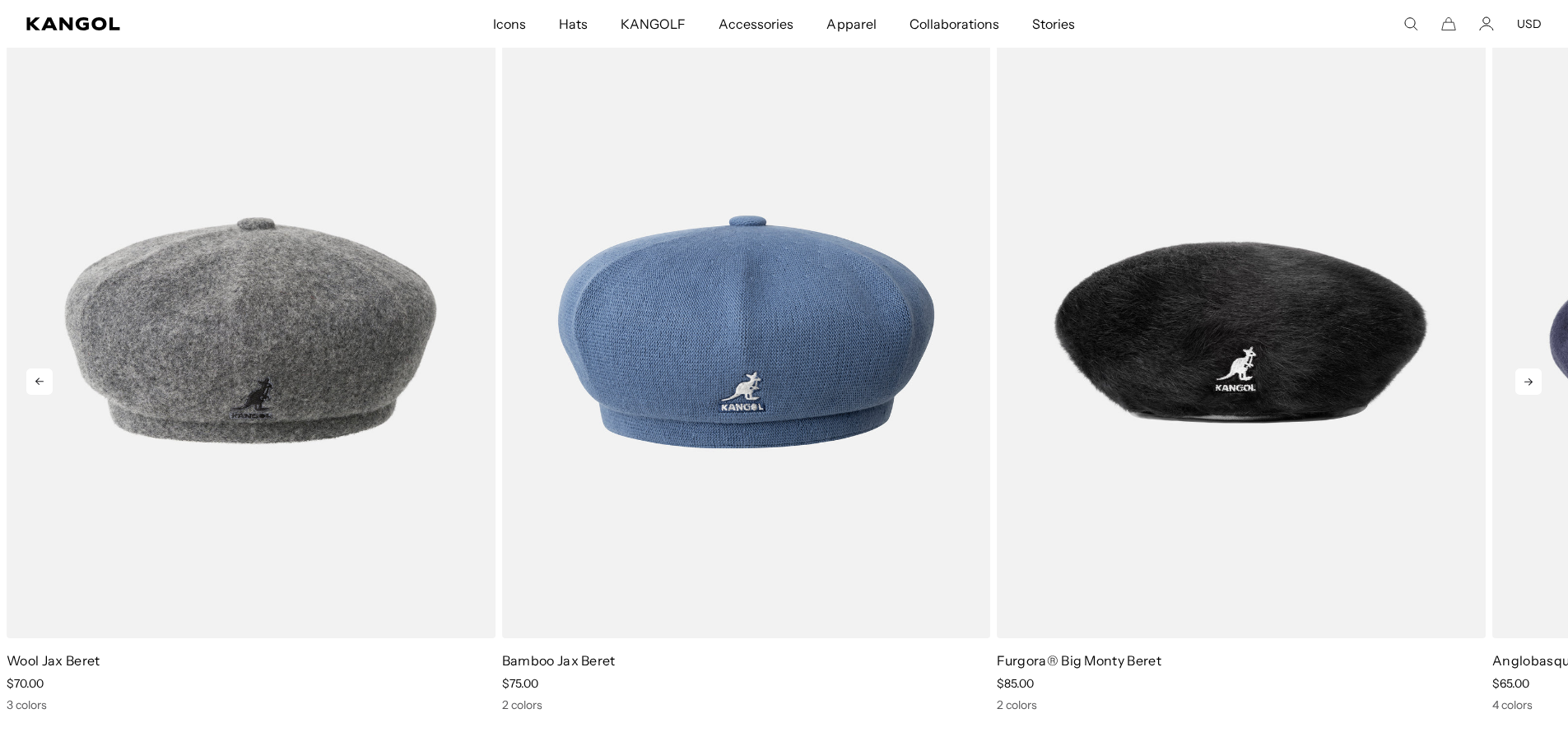
click at [1531, 380] on icon at bounding box center [1529, 381] width 26 height 26
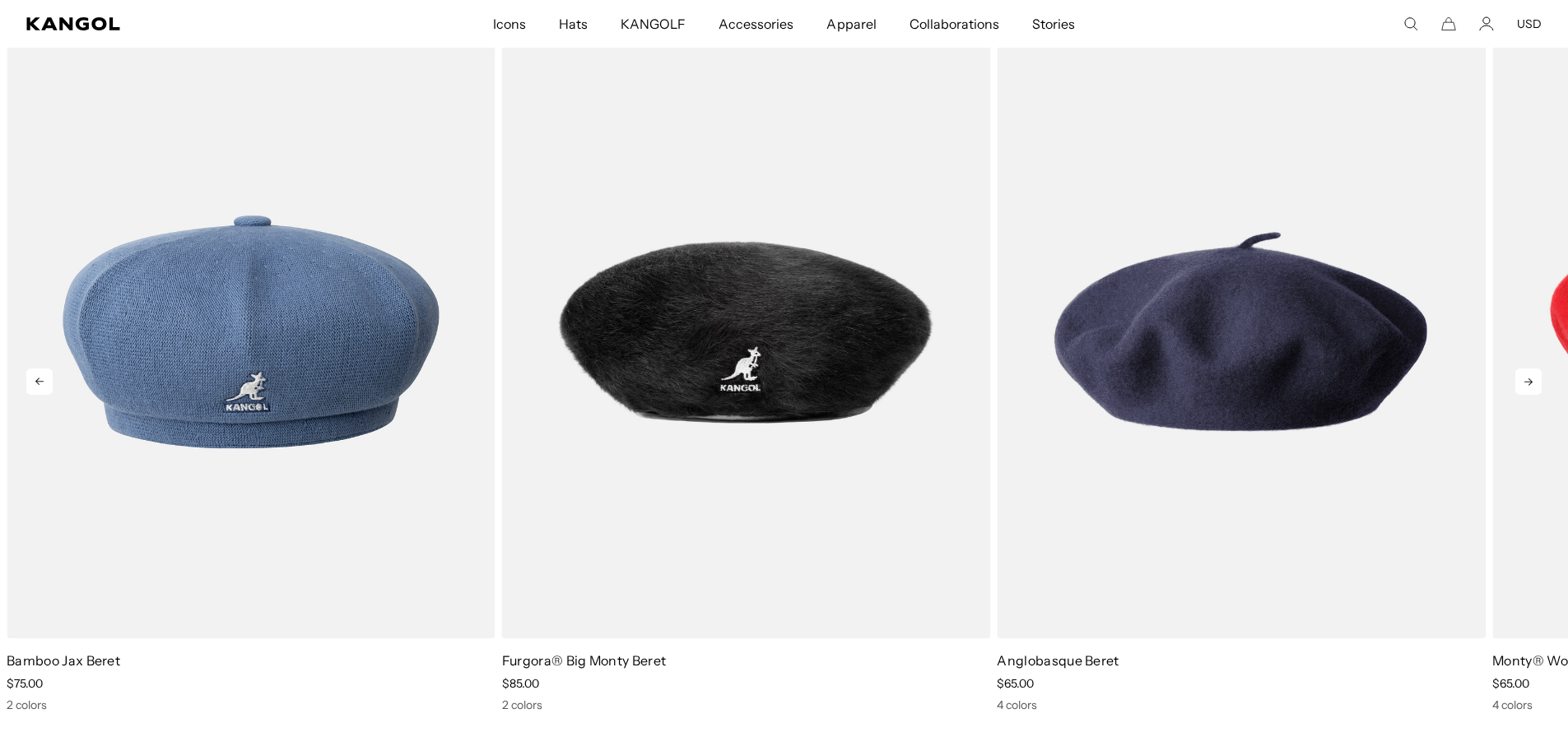
click at [1531, 380] on icon at bounding box center [1529, 381] width 26 height 26
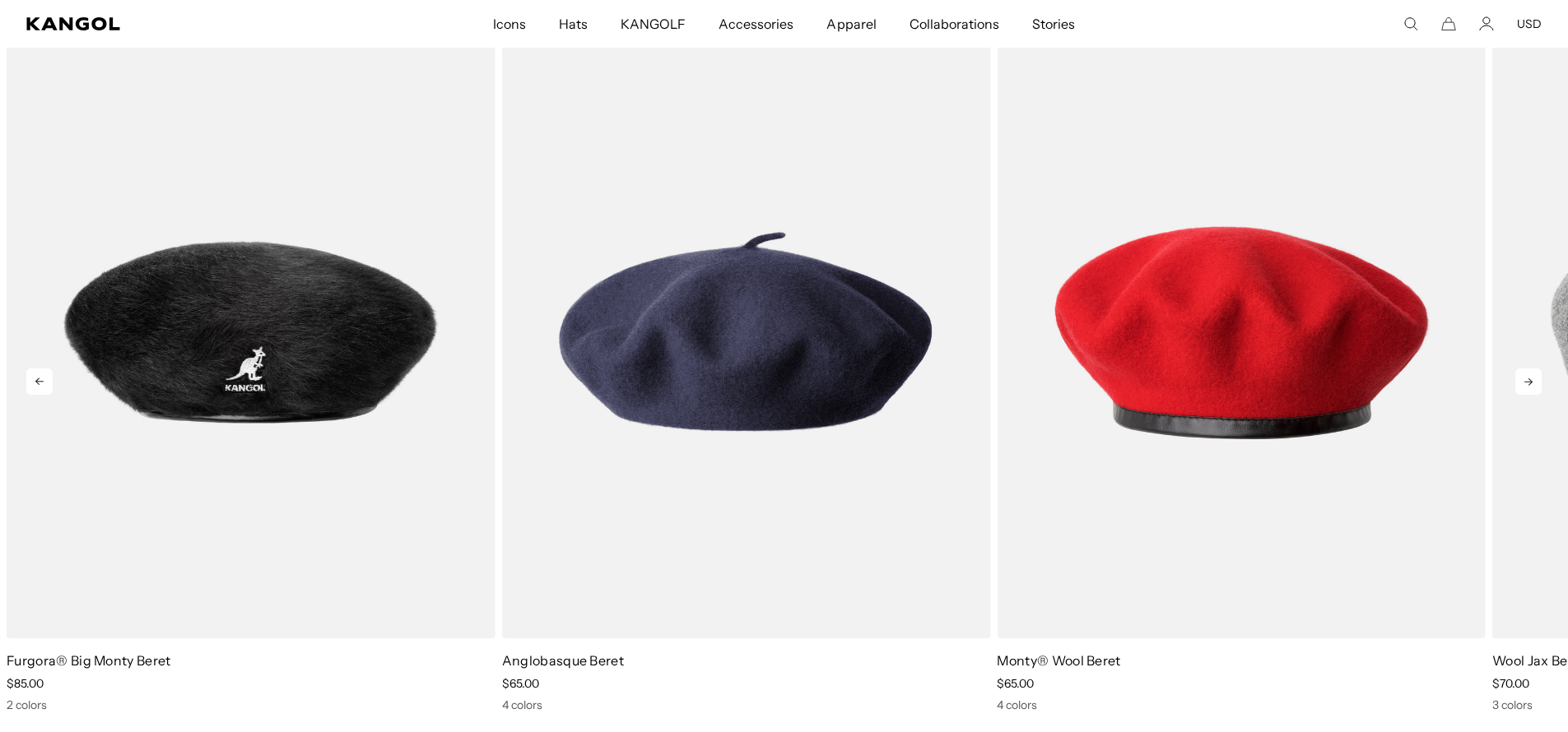
click at [1531, 380] on icon at bounding box center [1529, 381] width 26 height 26
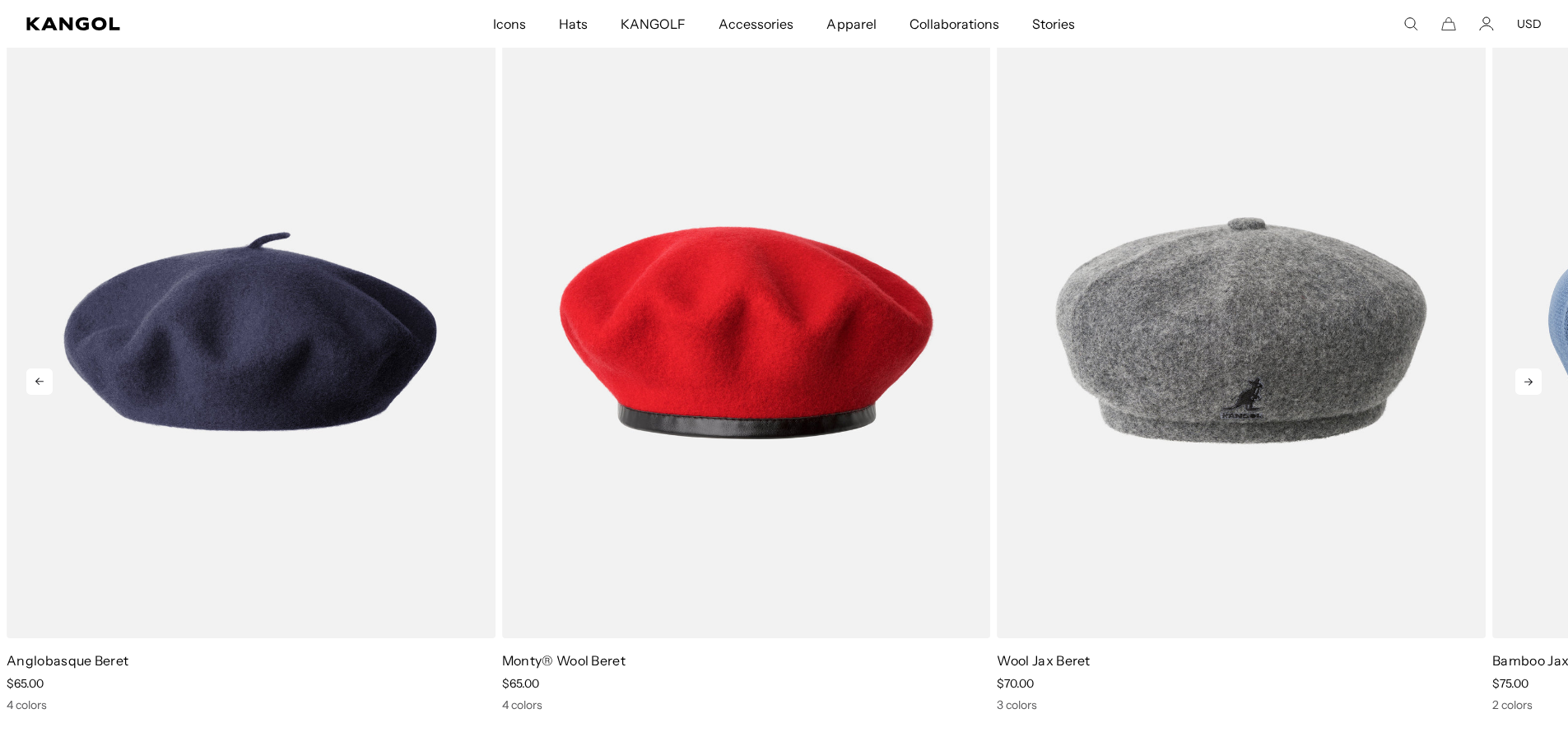
click at [1531, 380] on icon at bounding box center [1529, 381] width 26 height 26
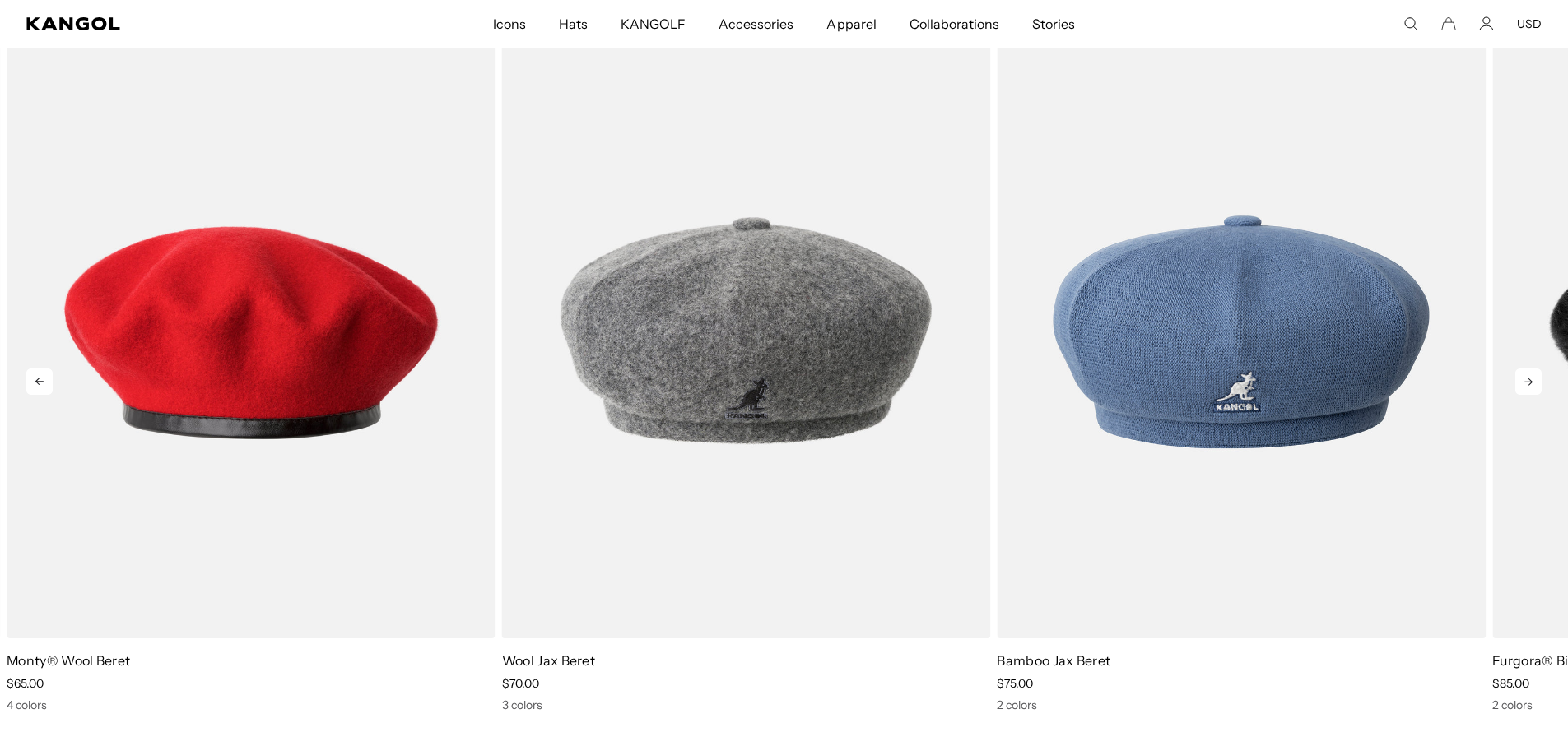
click at [1531, 380] on icon at bounding box center [1529, 381] width 26 height 26
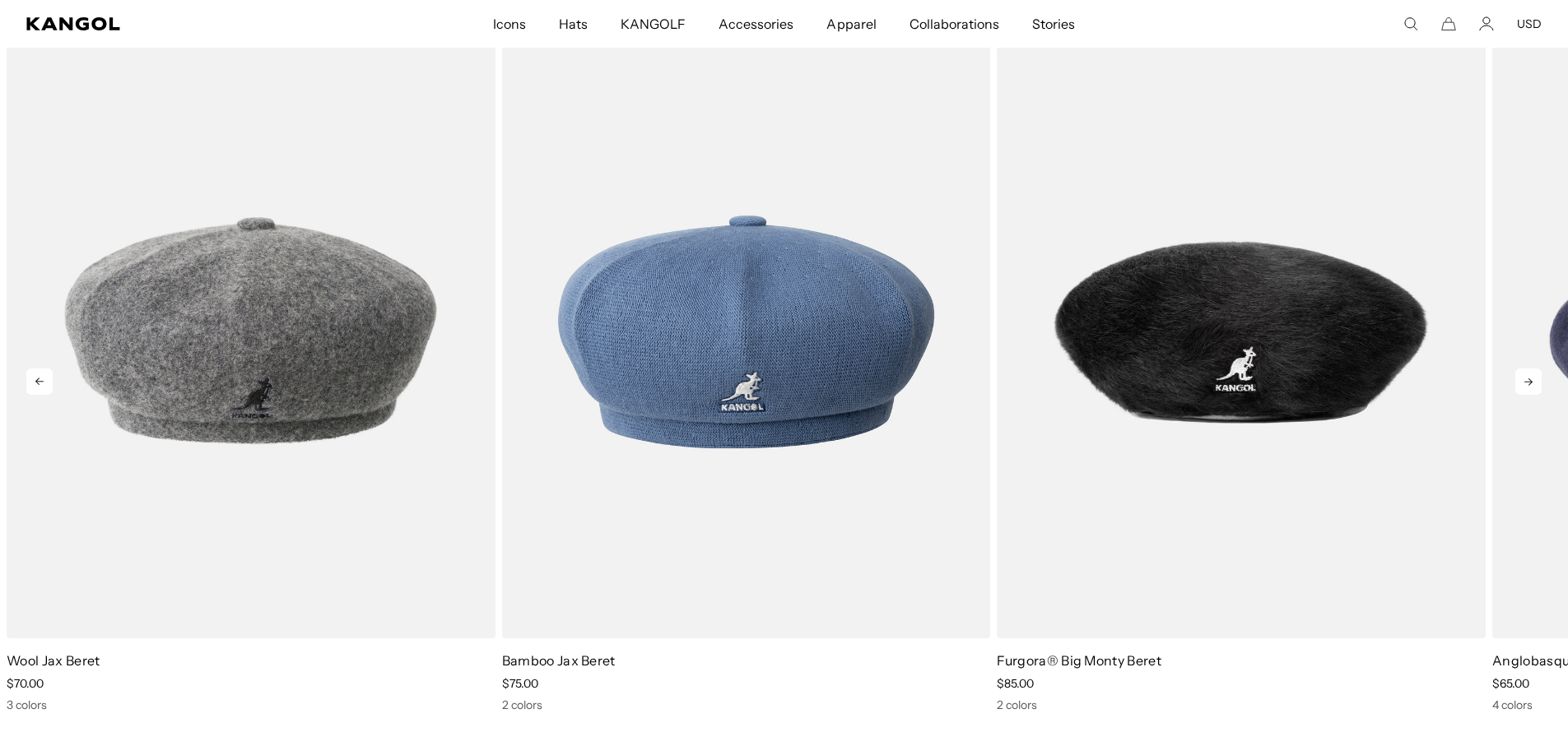
click at [1531, 379] on icon at bounding box center [1529, 381] width 26 height 26
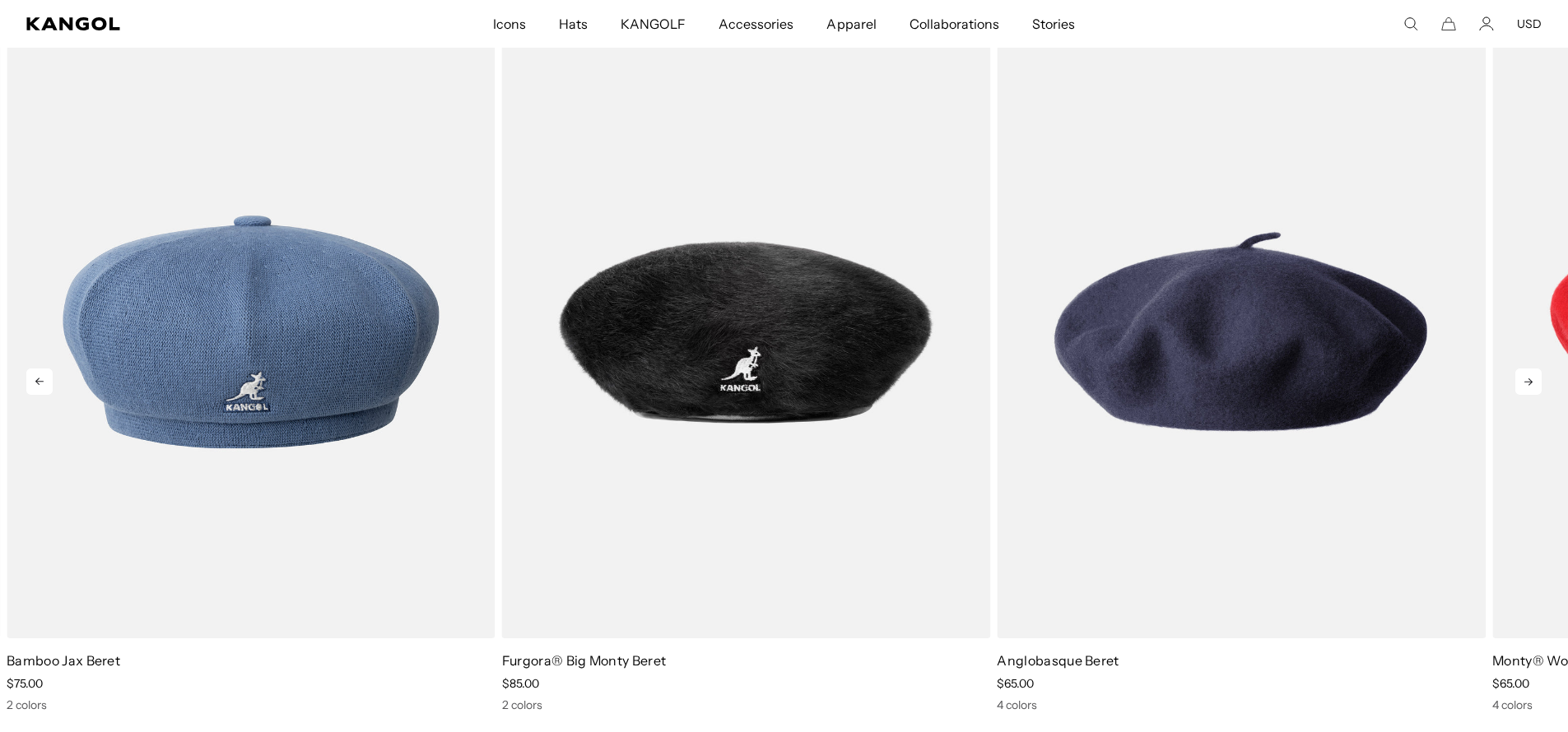
click at [1531, 378] on icon at bounding box center [1529, 381] width 26 height 26
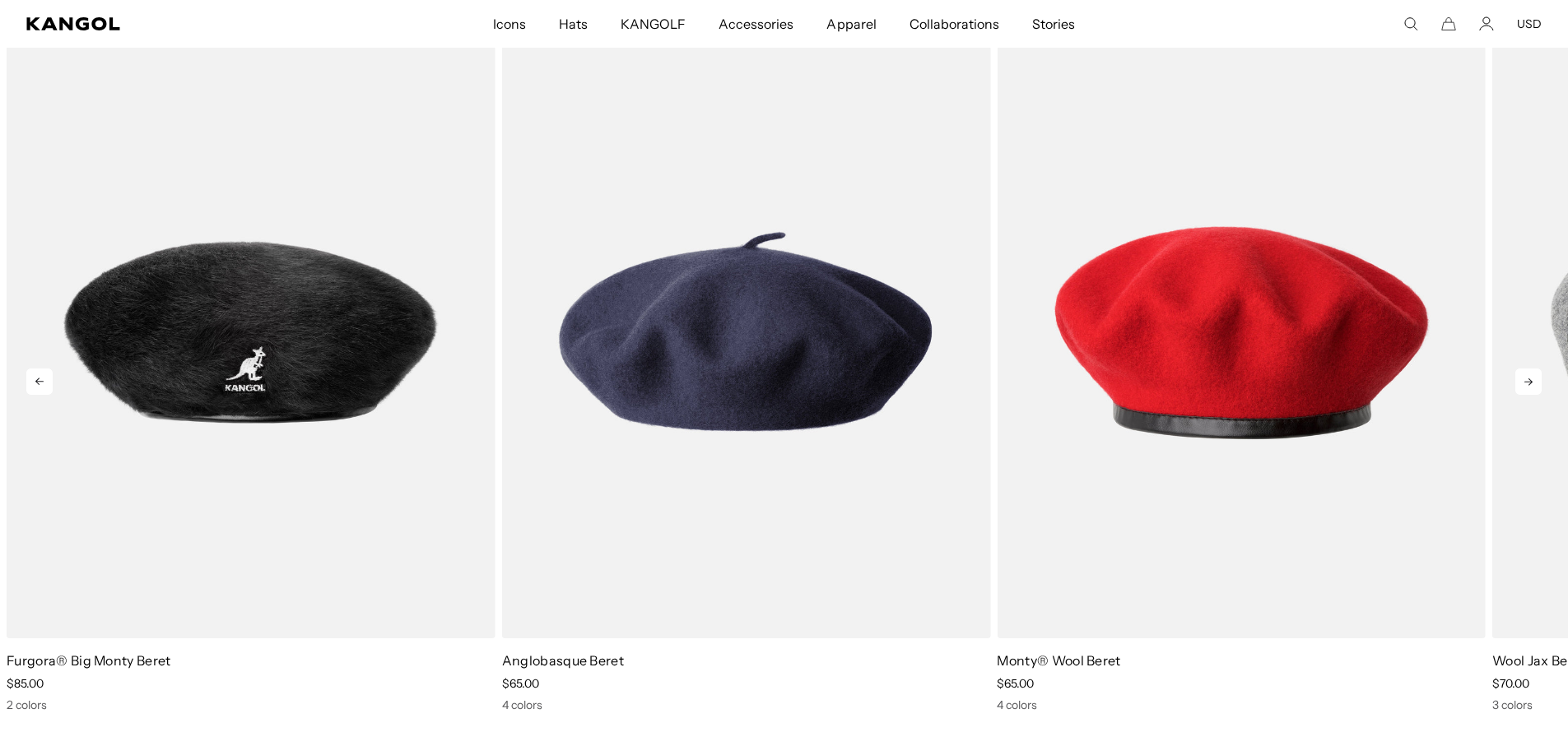
click at [1531, 378] on icon at bounding box center [1529, 381] width 26 height 26
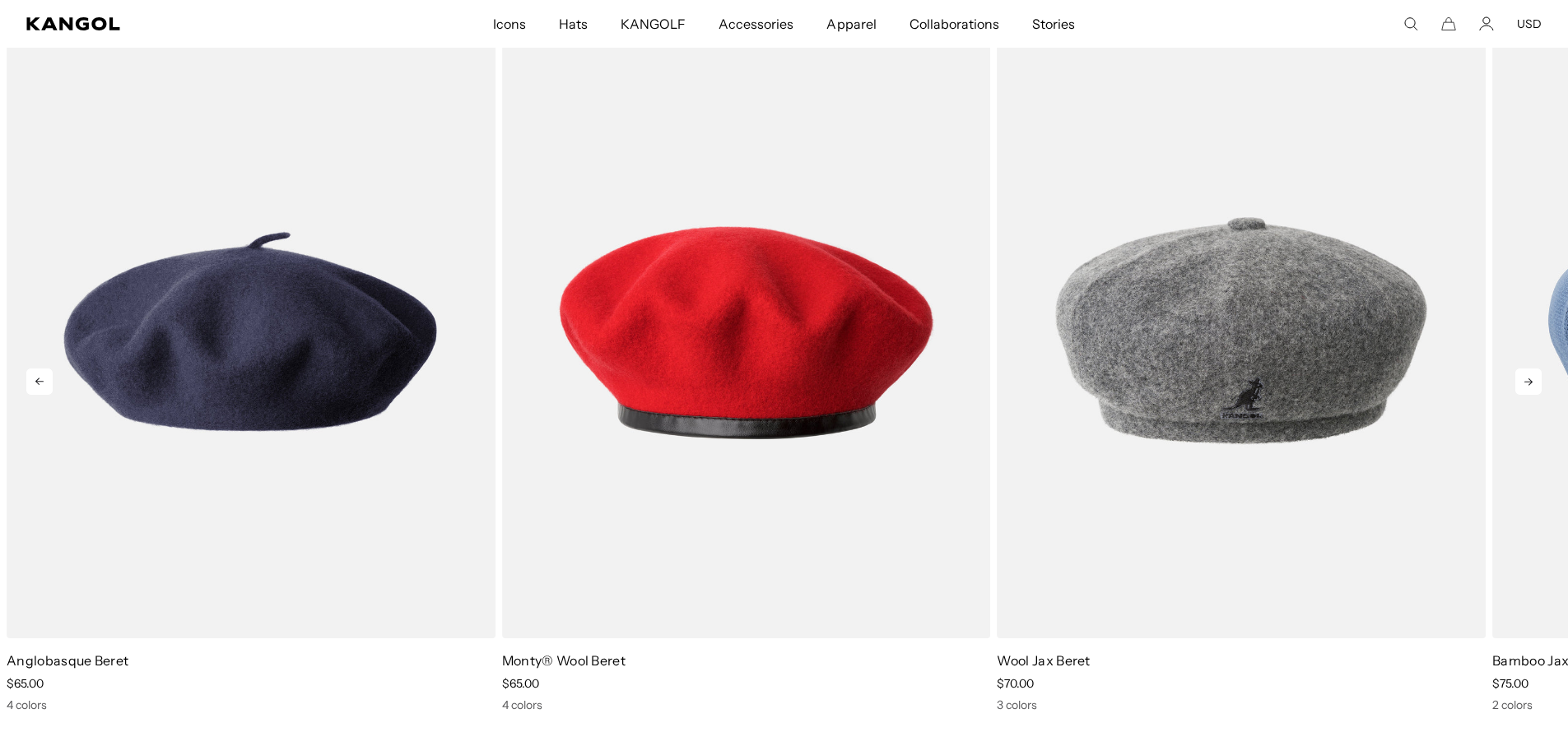
click at [1531, 378] on icon at bounding box center [1529, 381] width 26 height 26
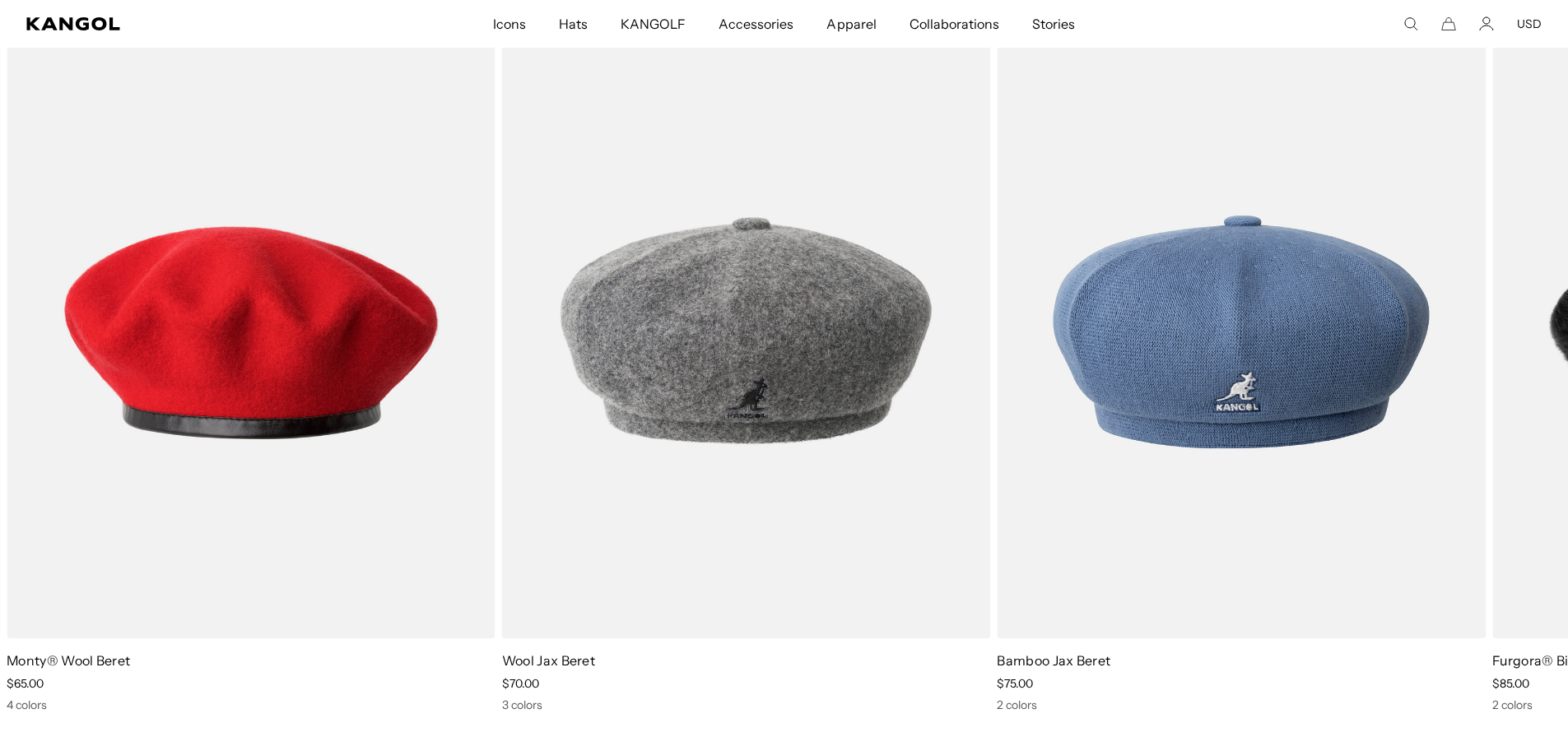
scroll to position [0, 0]
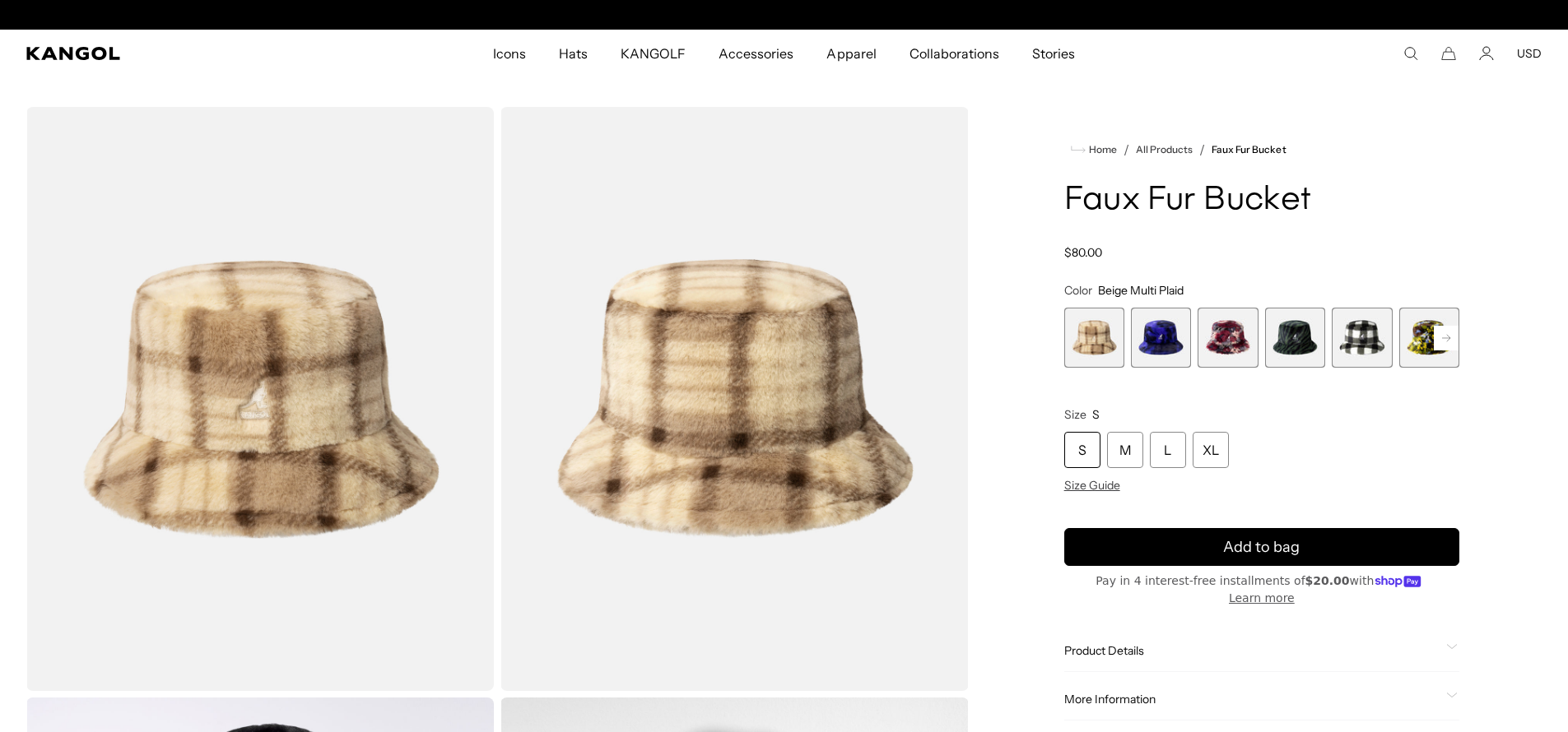
scroll to position [0, 339]
click at [1228, 331] on span "3 of 12" at bounding box center [1228, 338] width 60 height 60
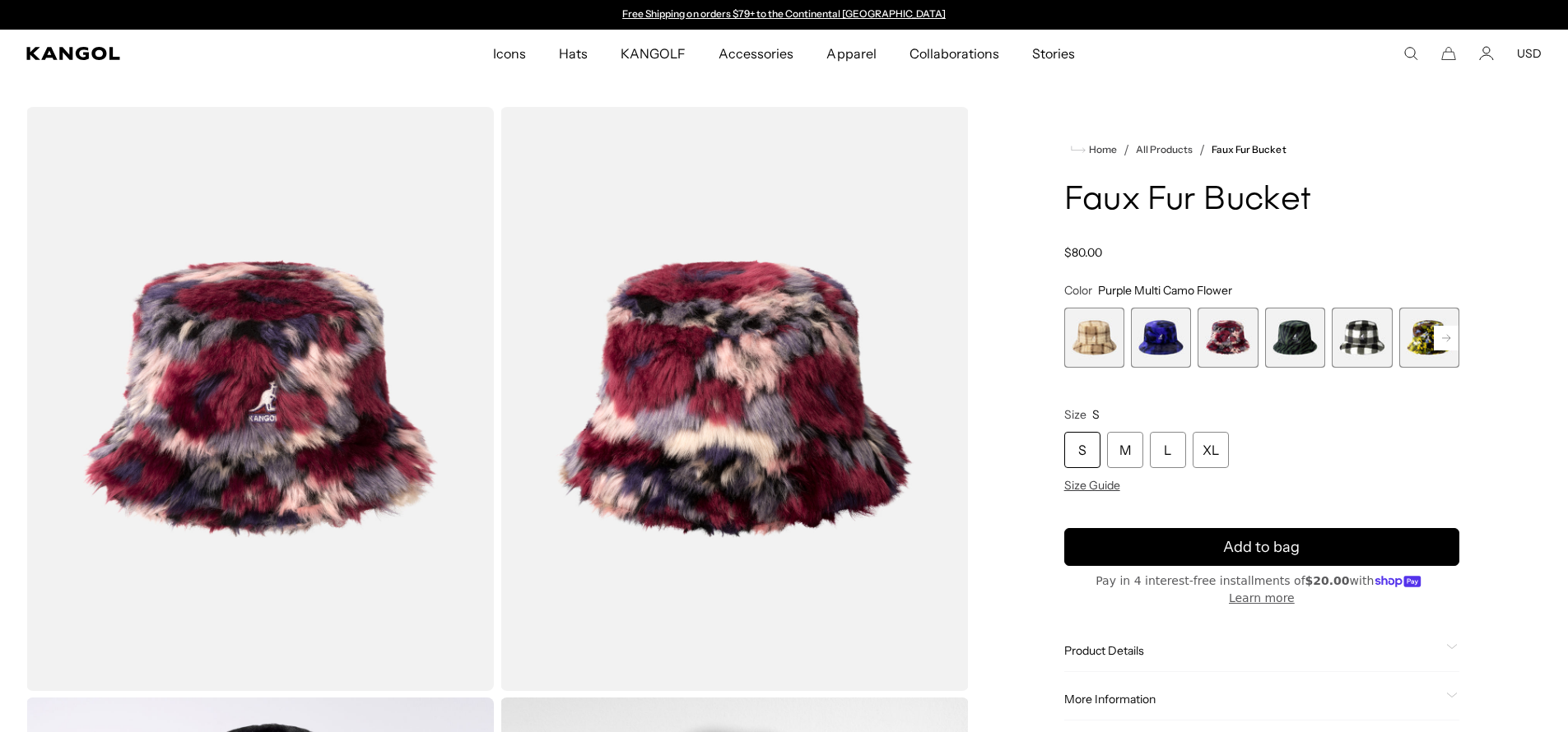
click at [1441, 344] on rect at bounding box center [1446, 338] width 24 height 24
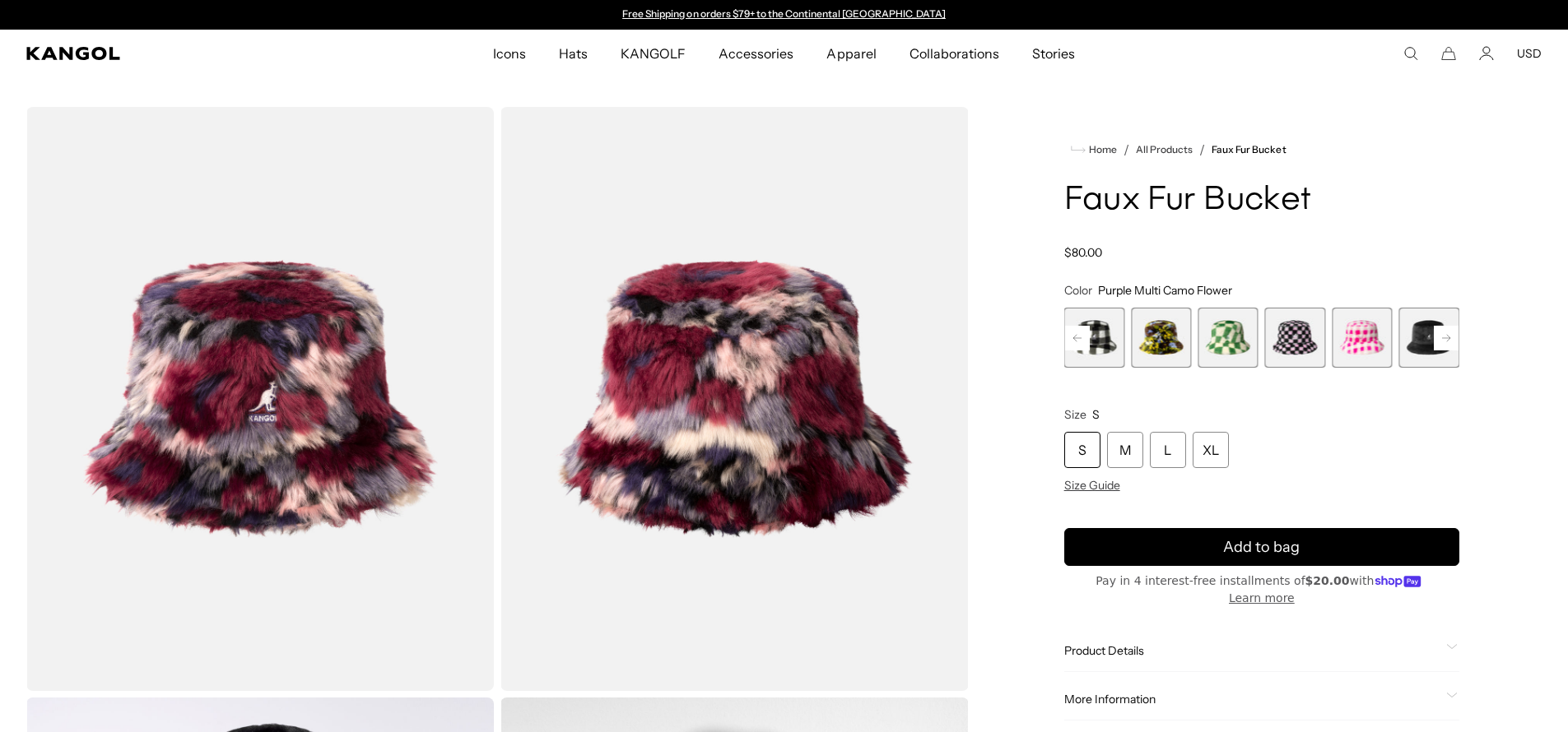
click at [1441, 344] on rect at bounding box center [1446, 338] width 24 height 24
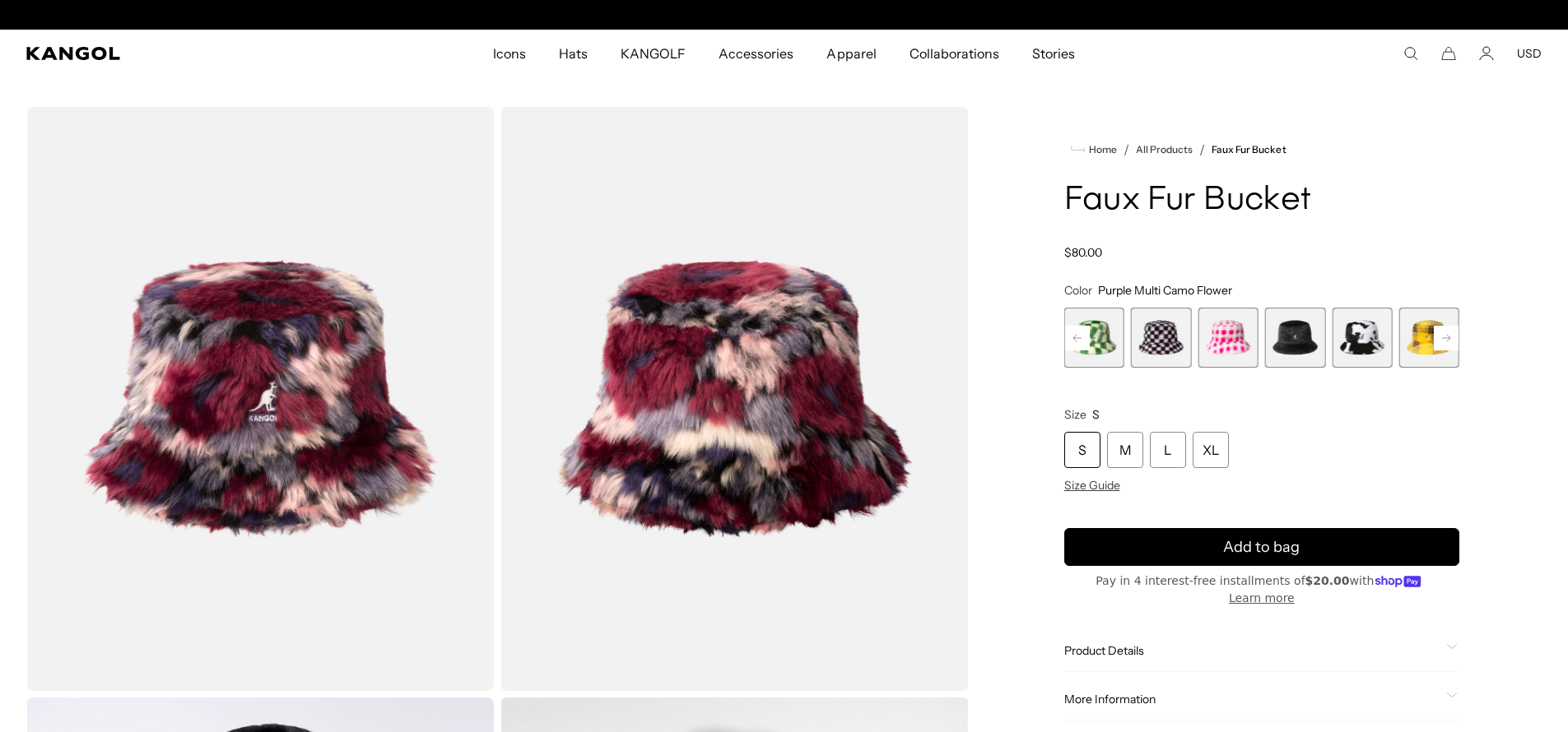
click at [1441, 343] on rect at bounding box center [1446, 338] width 24 height 24
click at [1441, 343] on span "12 of 12" at bounding box center [1429, 338] width 60 height 60
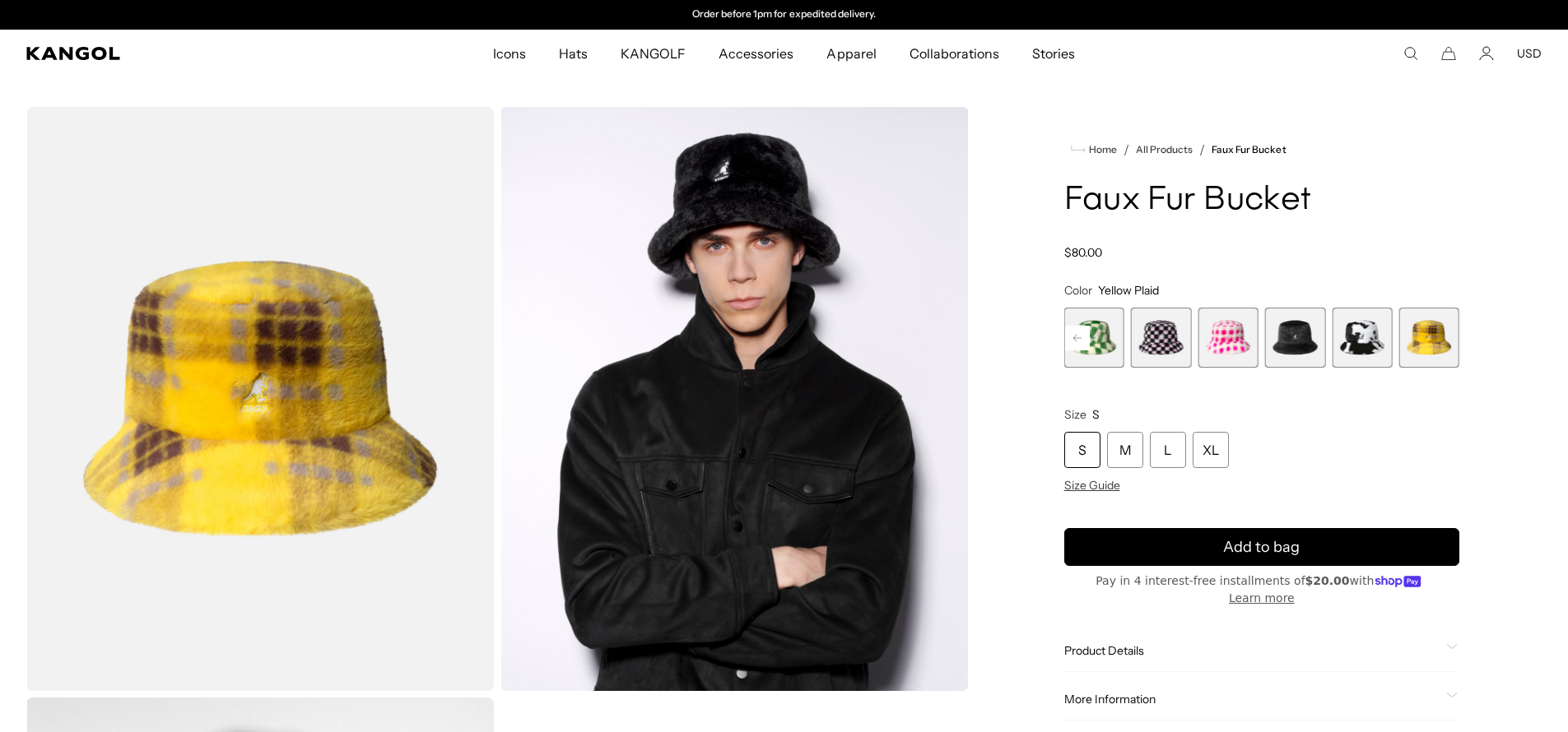
click at [1106, 334] on span "7 of 12" at bounding box center [1094, 338] width 60 height 60
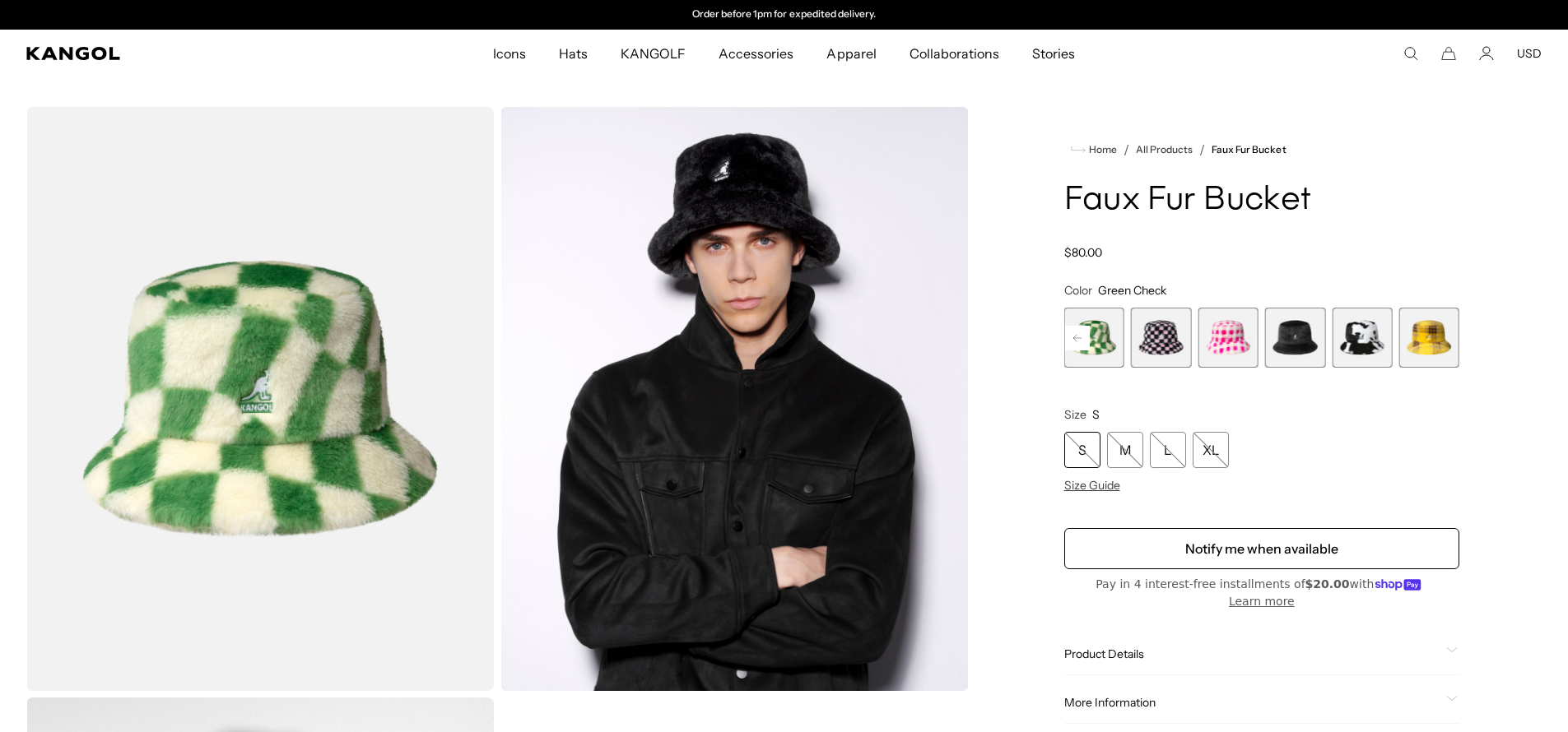
click at [1073, 338] on icon at bounding box center [1077, 338] width 24 height 26
click at [1073, 338] on icon at bounding box center [1076, 338] width 8 height 7
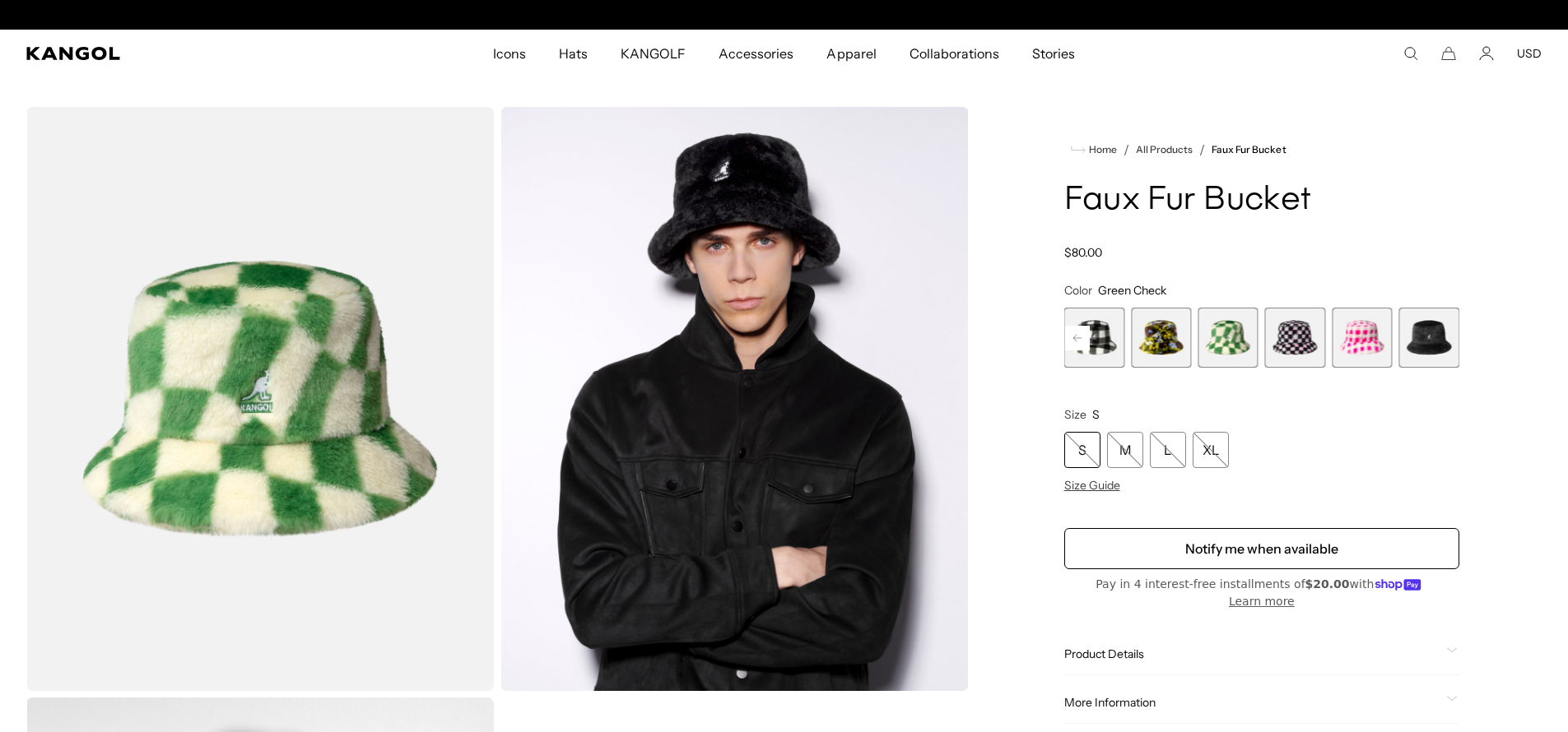
click at [1073, 338] on icon at bounding box center [1076, 338] width 8 height 7
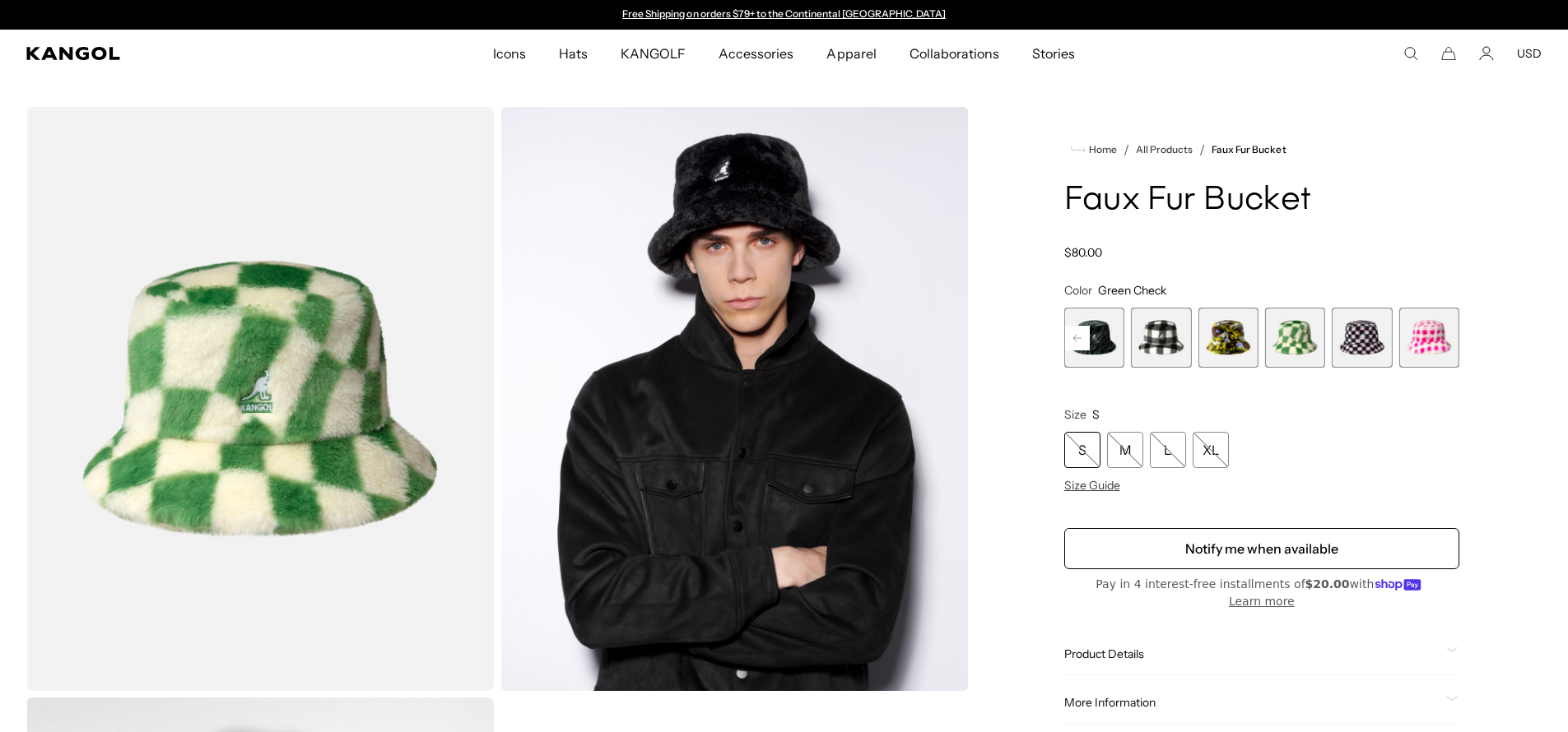
click at [1073, 338] on icon at bounding box center [1076, 338] width 8 height 7
click at [1091, 343] on span "1 of 12" at bounding box center [1094, 338] width 60 height 60
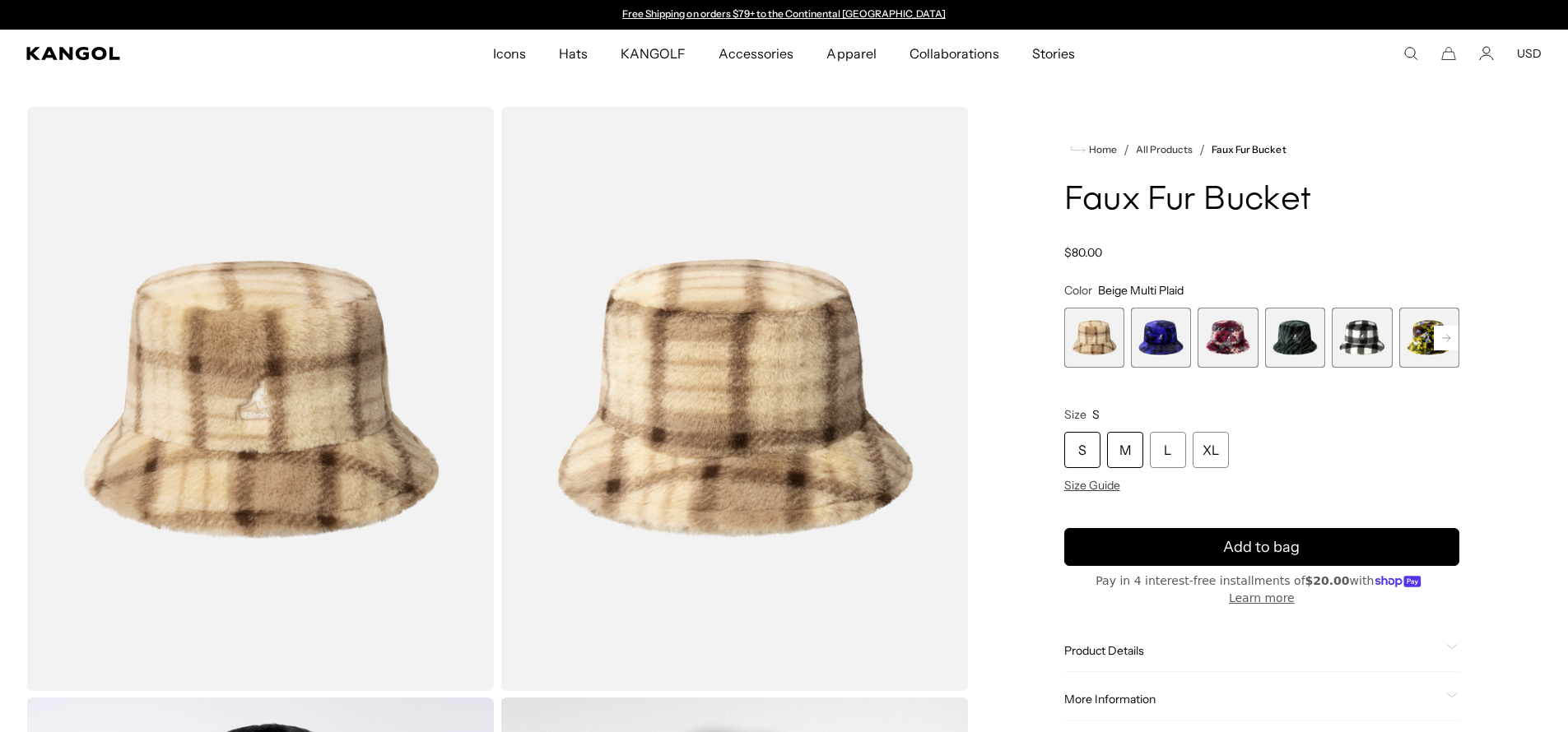
click at [1116, 450] on div "M" at bounding box center [1124, 449] width 36 height 36
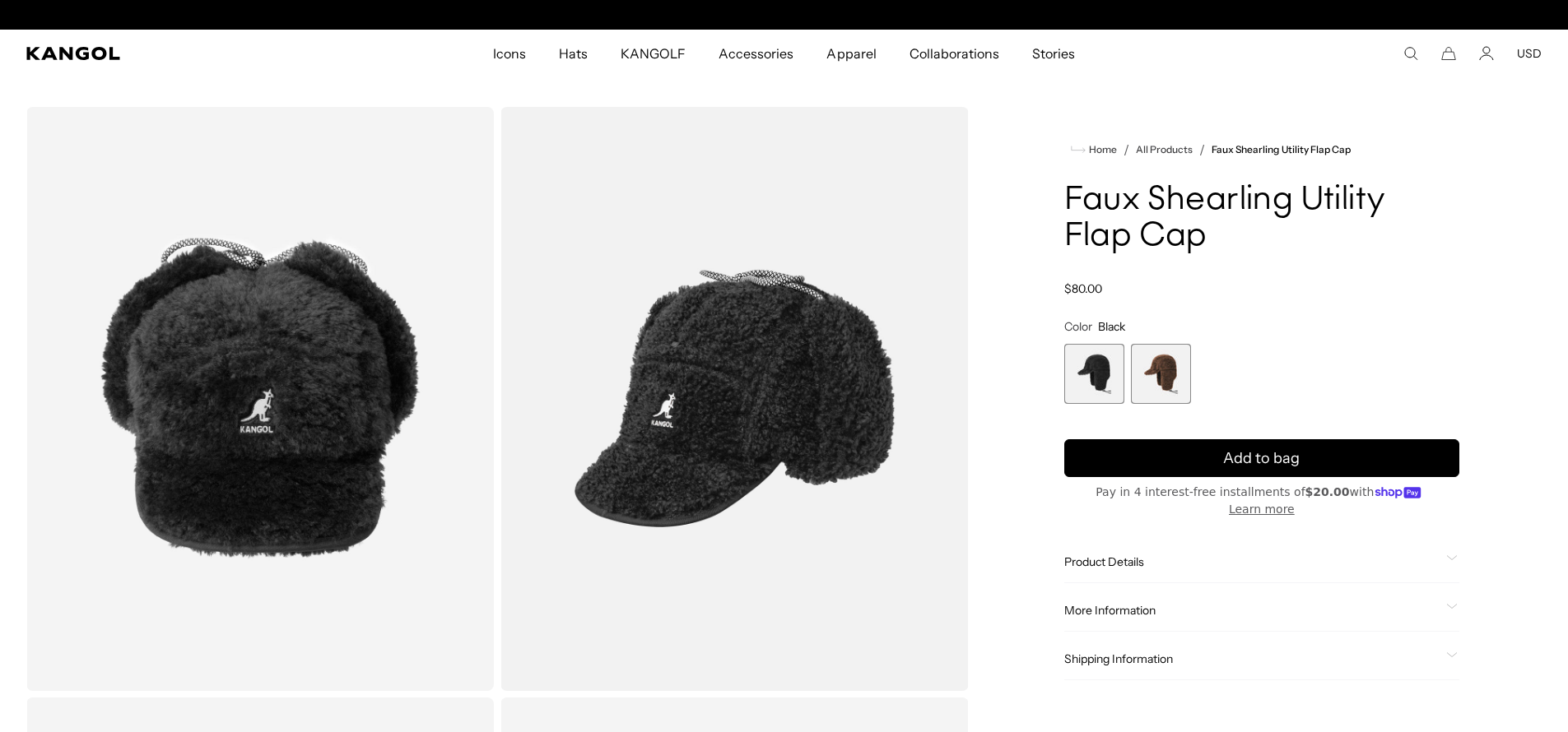
scroll to position [0, 339]
click at [1177, 370] on span "2 of 2" at bounding box center [1160, 373] width 60 height 60
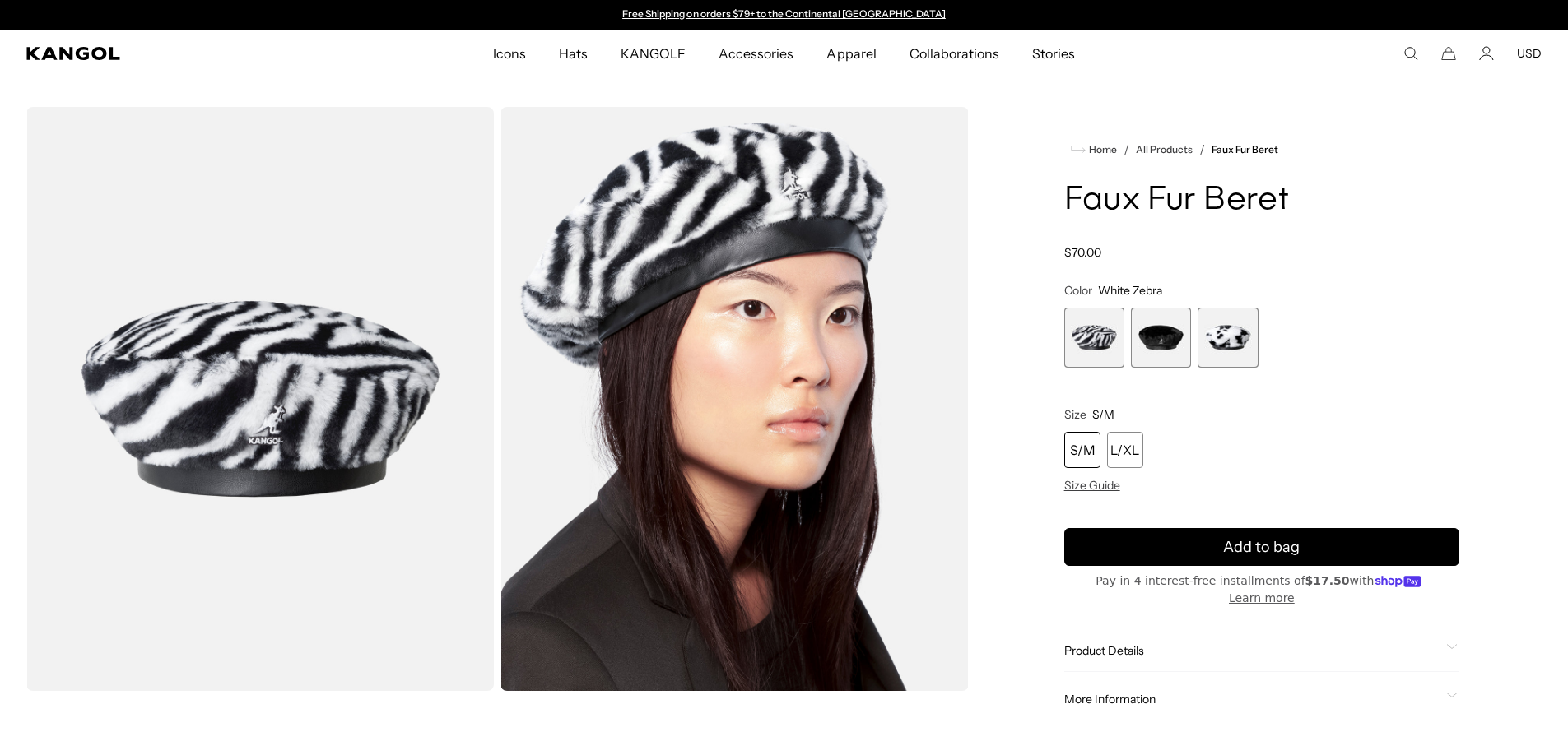
click at [1246, 333] on span "3 of 3" at bounding box center [1228, 338] width 60 height 60
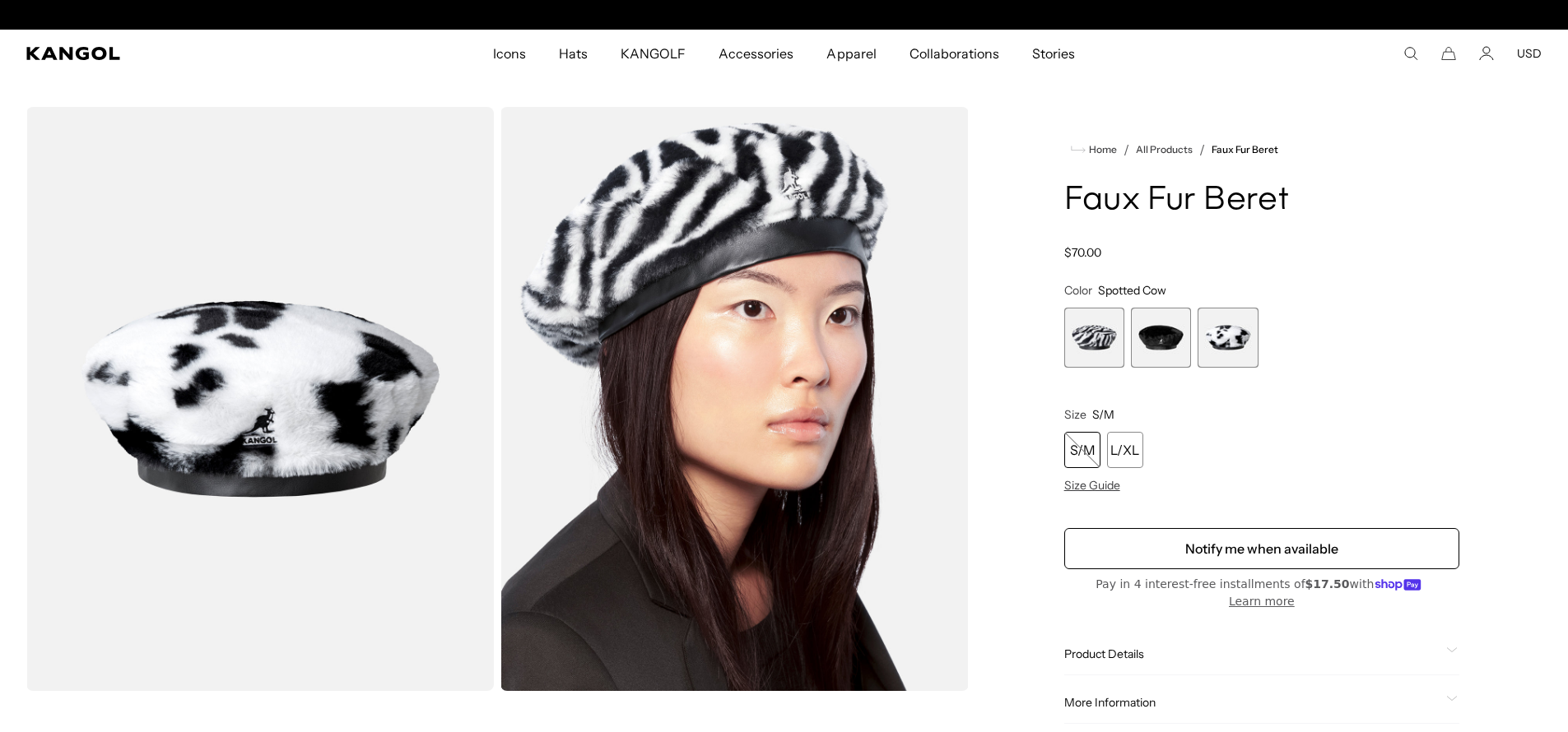
scroll to position [0, 339]
click at [1096, 328] on span "1 of 3" at bounding box center [1094, 338] width 60 height 60
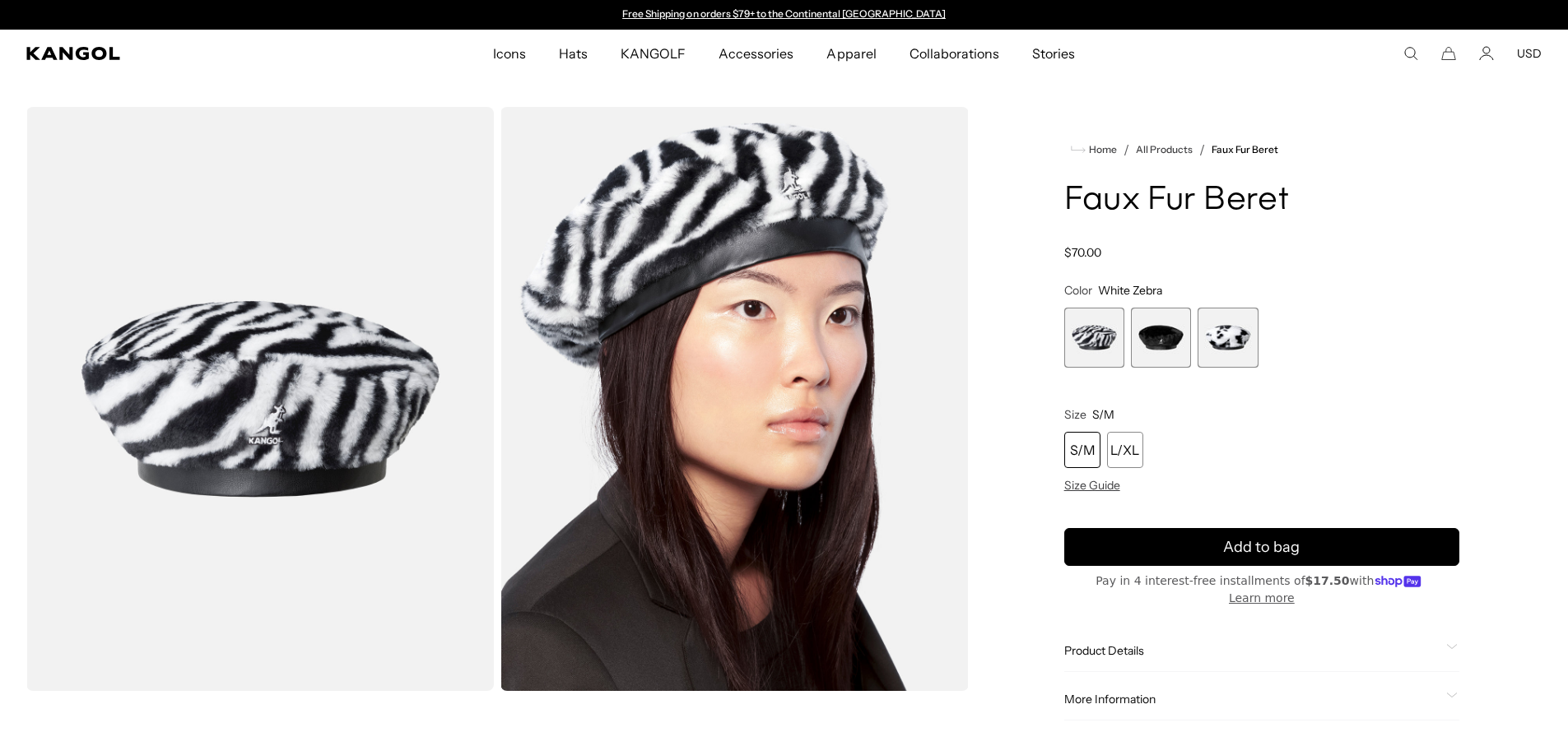
click at [1163, 336] on span "2 of 3" at bounding box center [1160, 338] width 60 height 60
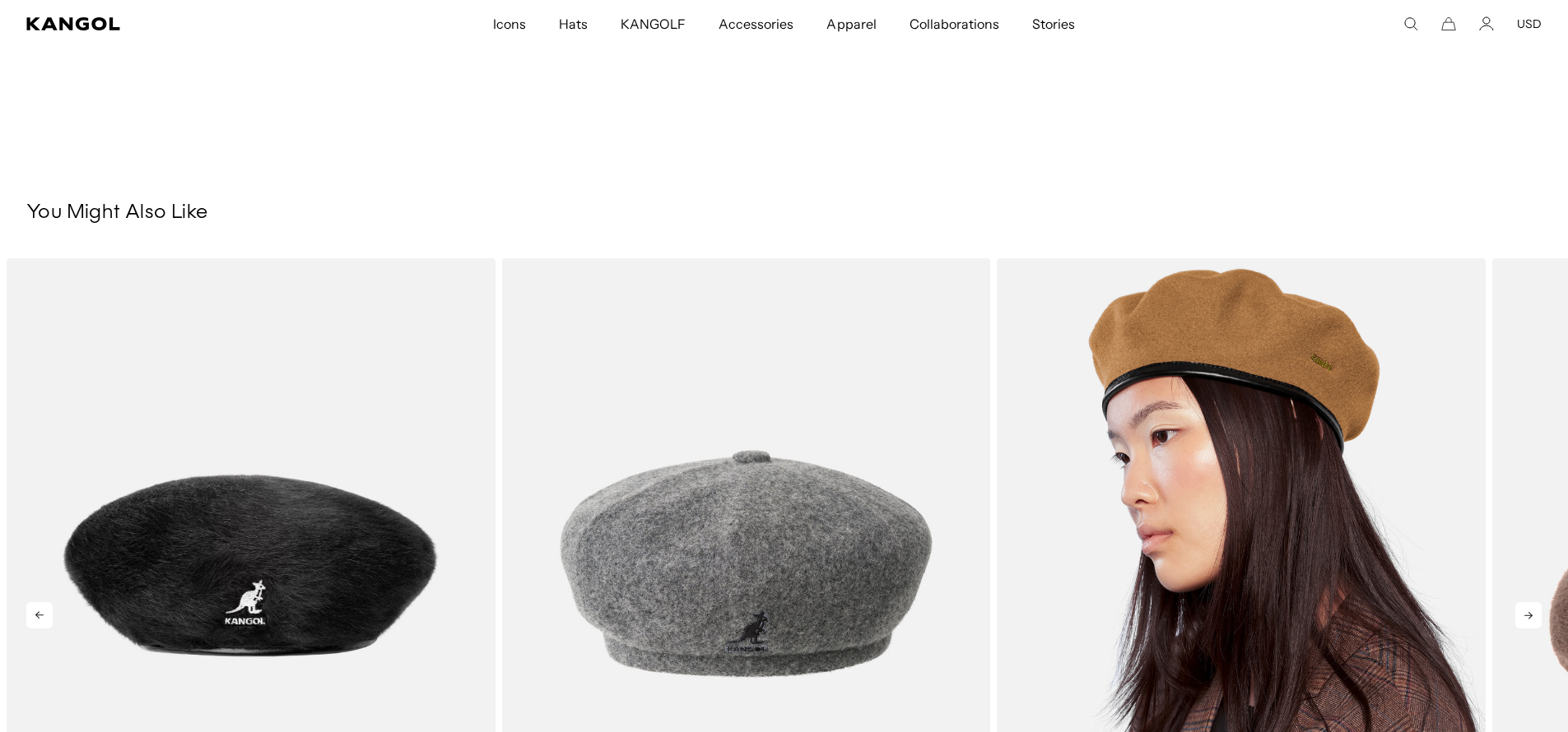
scroll to position [807, 0]
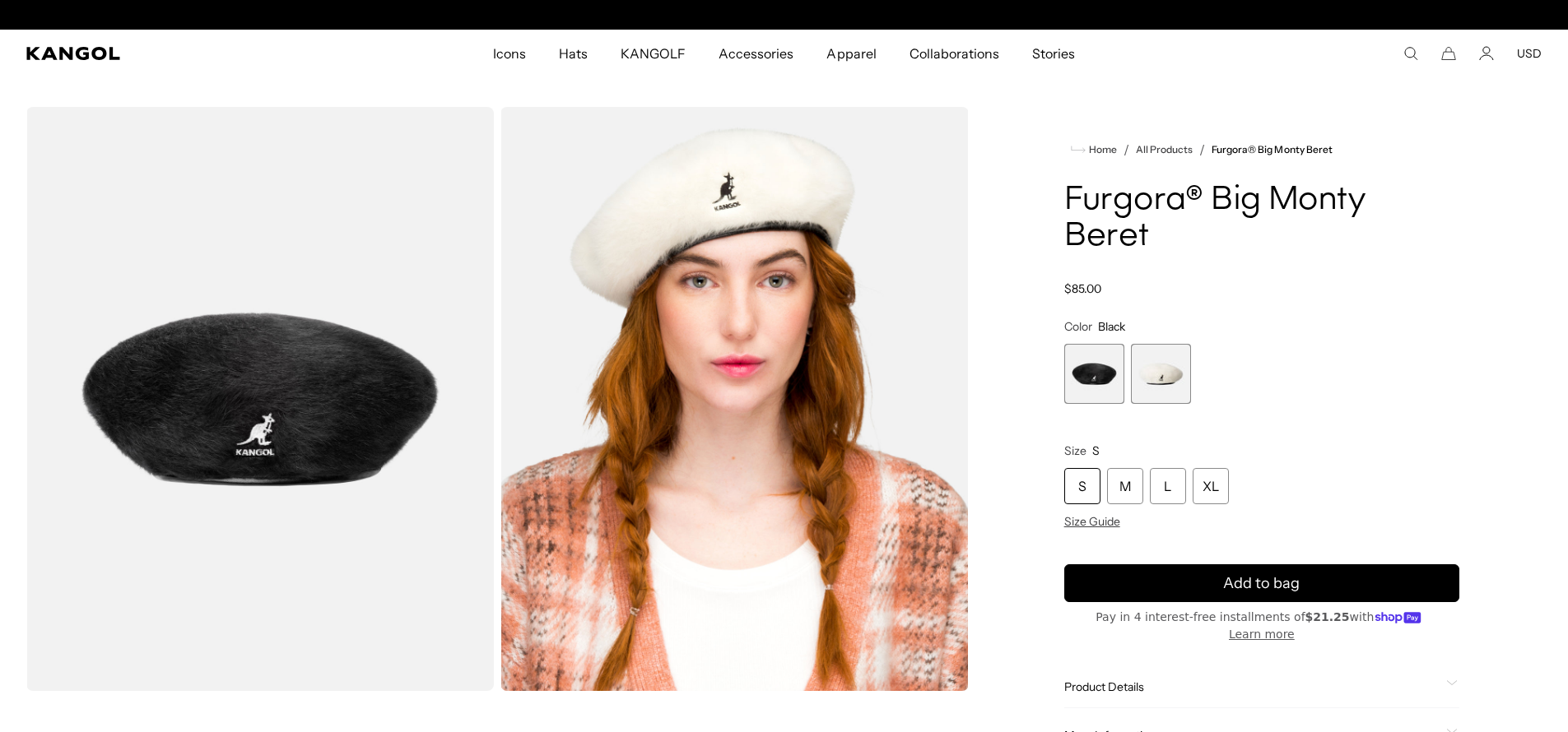
scroll to position [0, 339]
